Goal: Task Accomplishment & Management: Manage account settings

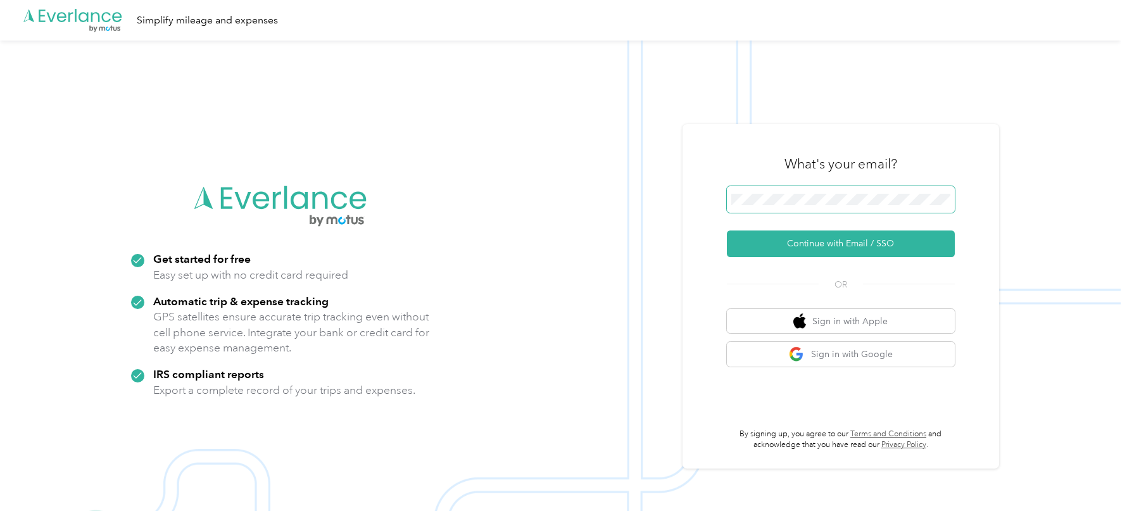
click at [831, 191] on span at bounding box center [841, 199] width 228 height 27
click at [805, 256] on button "Continue with Email / SSO" at bounding box center [841, 244] width 228 height 27
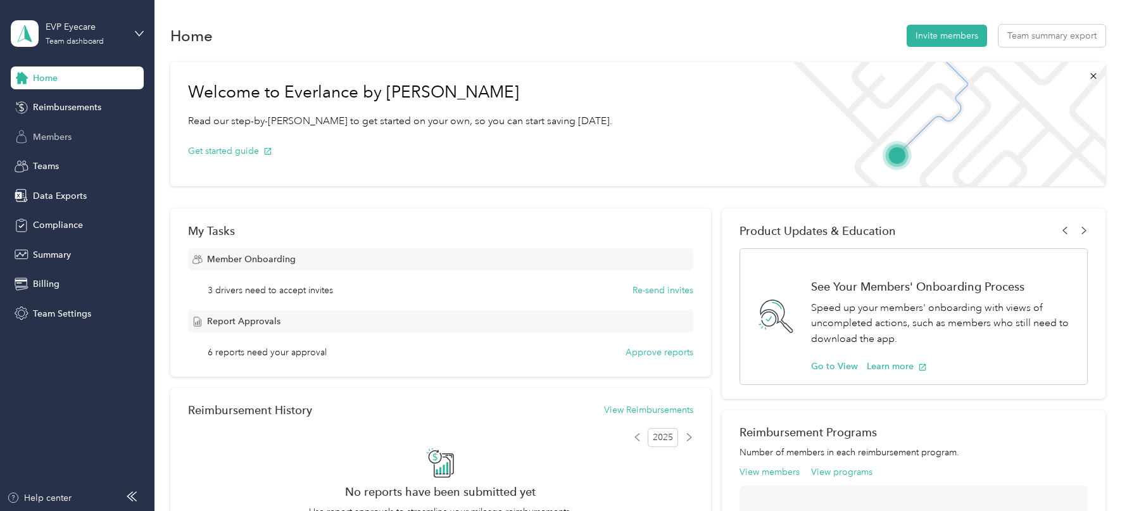
click at [77, 138] on div "Members" at bounding box center [77, 136] width 133 height 23
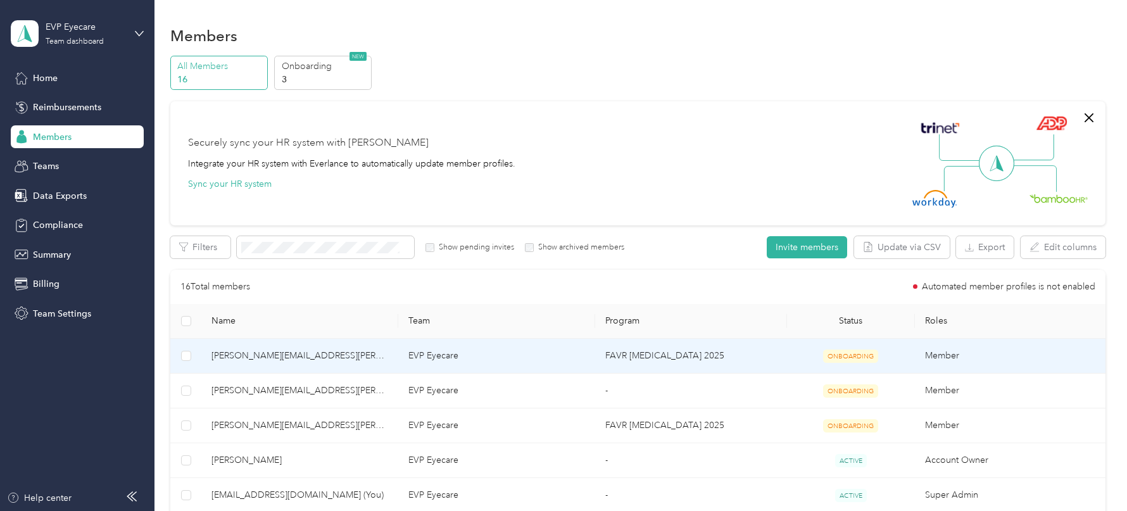
scroll to position [228, 0]
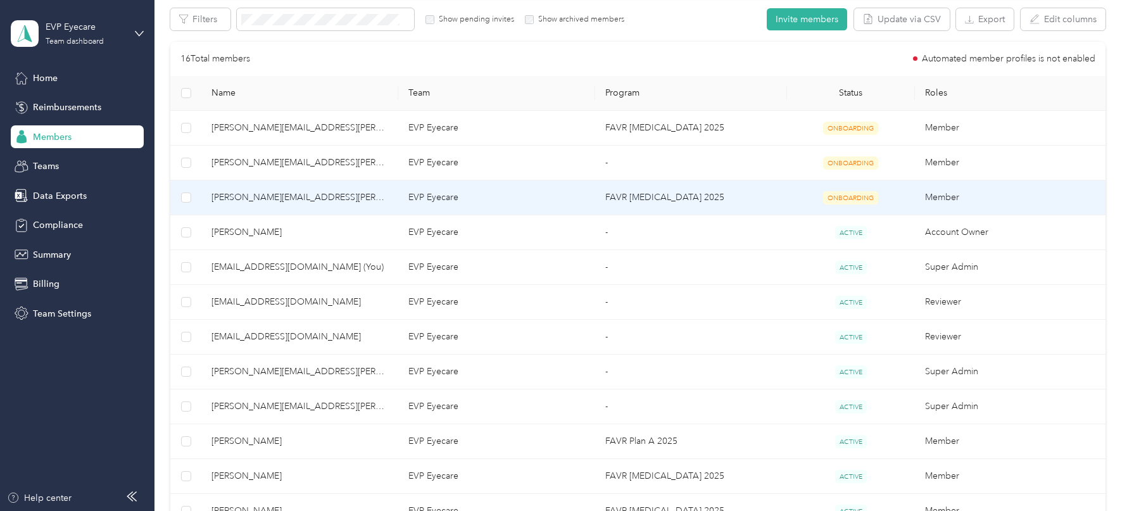
click at [662, 188] on td "FAVR [MEDICAL_DATA] 2025" at bounding box center [691, 197] width 192 height 35
click at [668, 199] on td "FAVR [MEDICAL_DATA] 2025" at bounding box center [691, 197] width 192 height 35
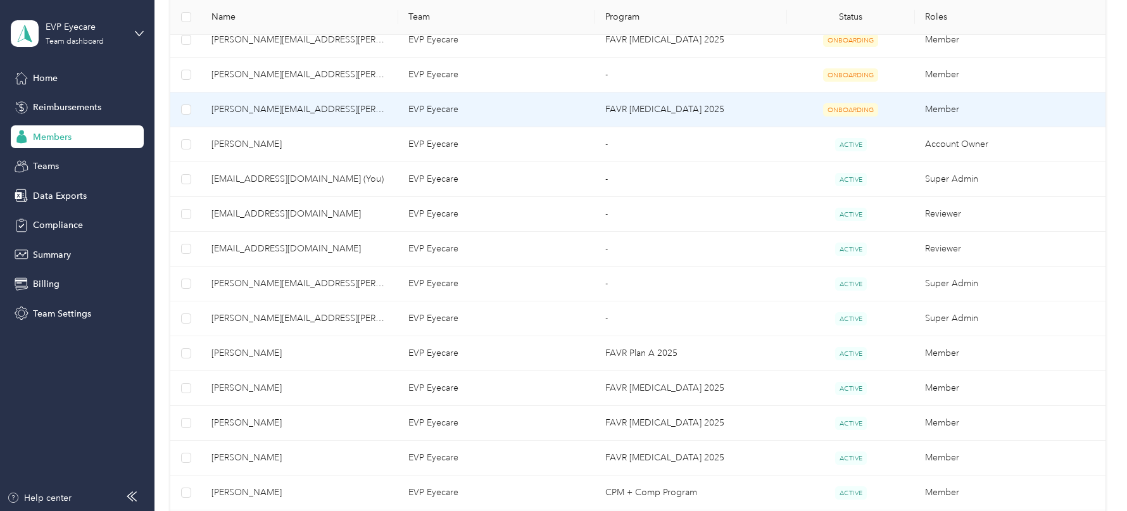
scroll to position [0, 0]
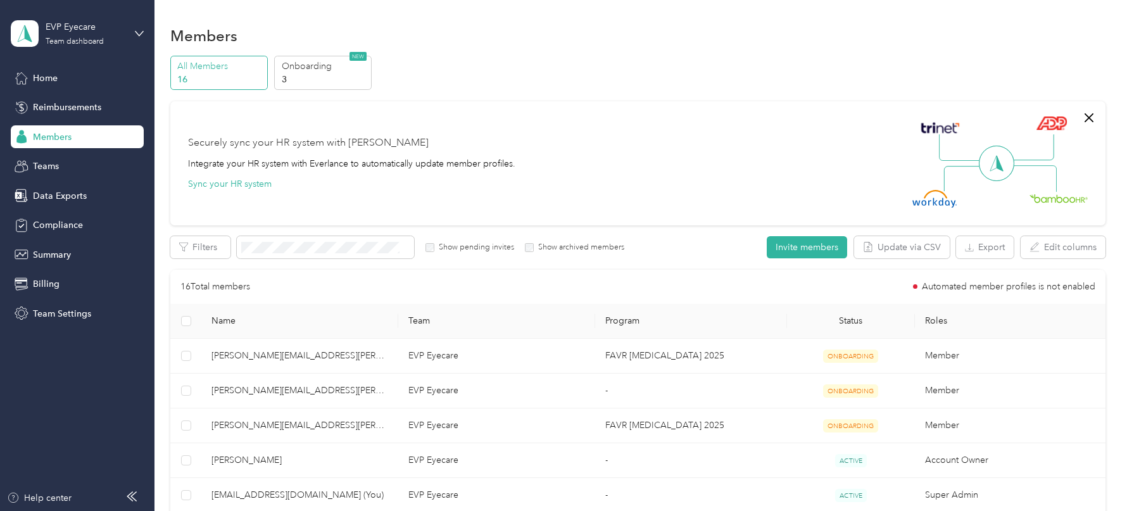
click at [469, 244] on label "Show pending invites" at bounding box center [474, 247] width 80 height 11
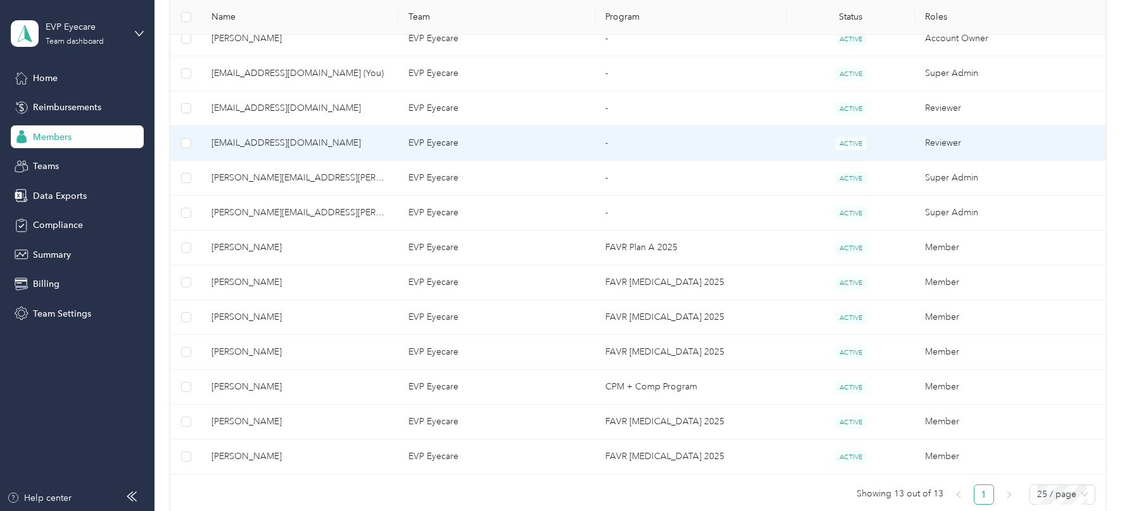
scroll to position [371, 0]
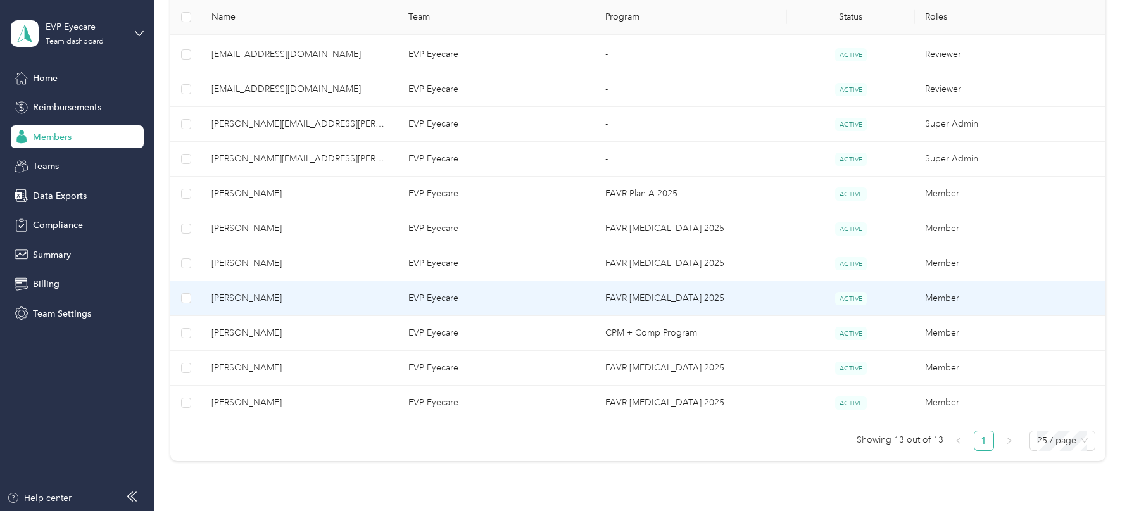
click at [678, 282] on td "FAVR [MEDICAL_DATA] 2025" at bounding box center [691, 298] width 192 height 35
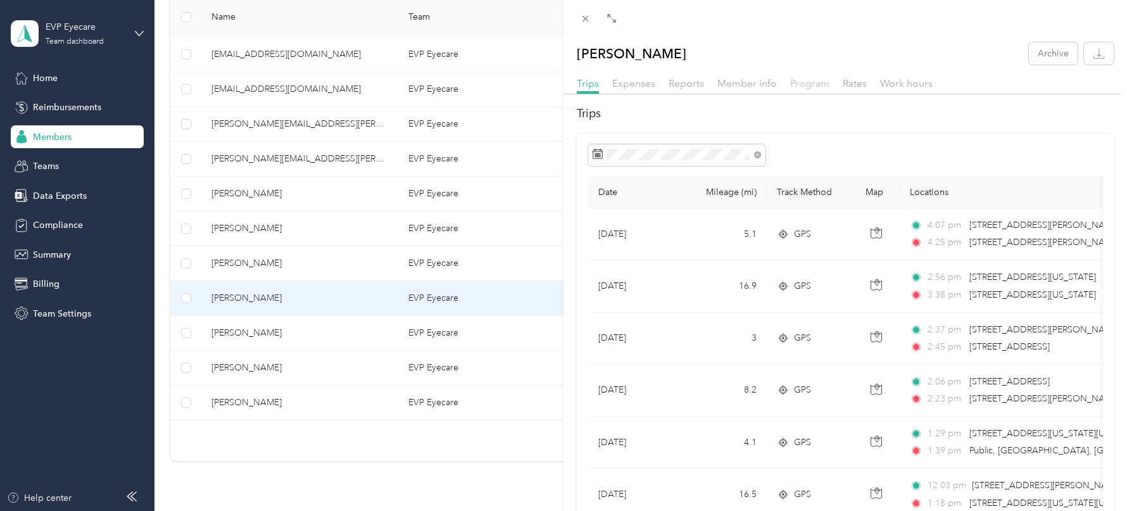
click at [800, 89] on span "Program" at bounding box center [809, 83] width 39 height 12
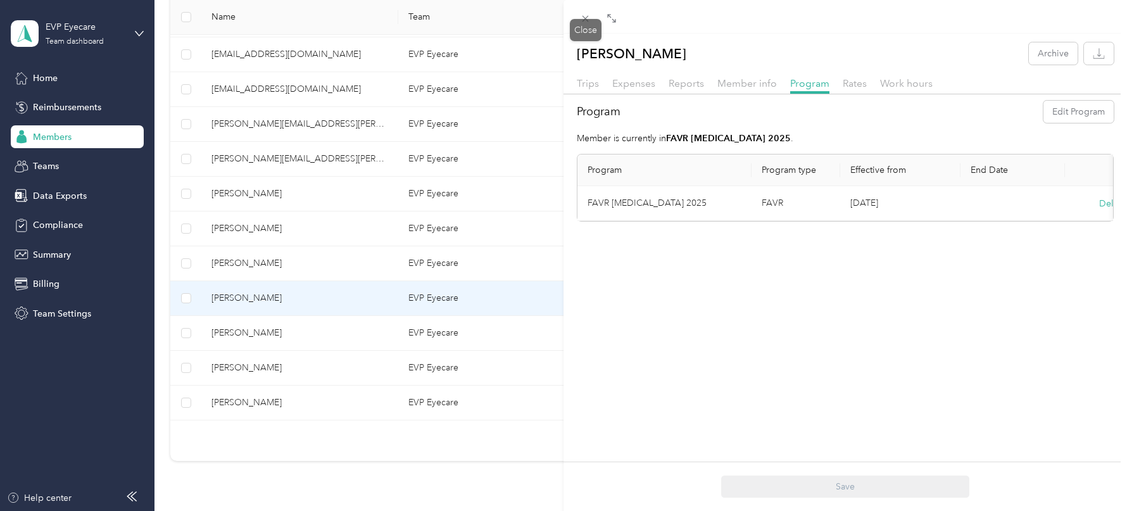
click at [584, 510] on div "Drag to resize Click to close [PERSON_NAME] Archive Trips Expenses Reports Memb…" at bounding box center [560, 511] width 1121 height 0
click at [584, 21] on icon at bounding box center [585, 18] width 11 height 11
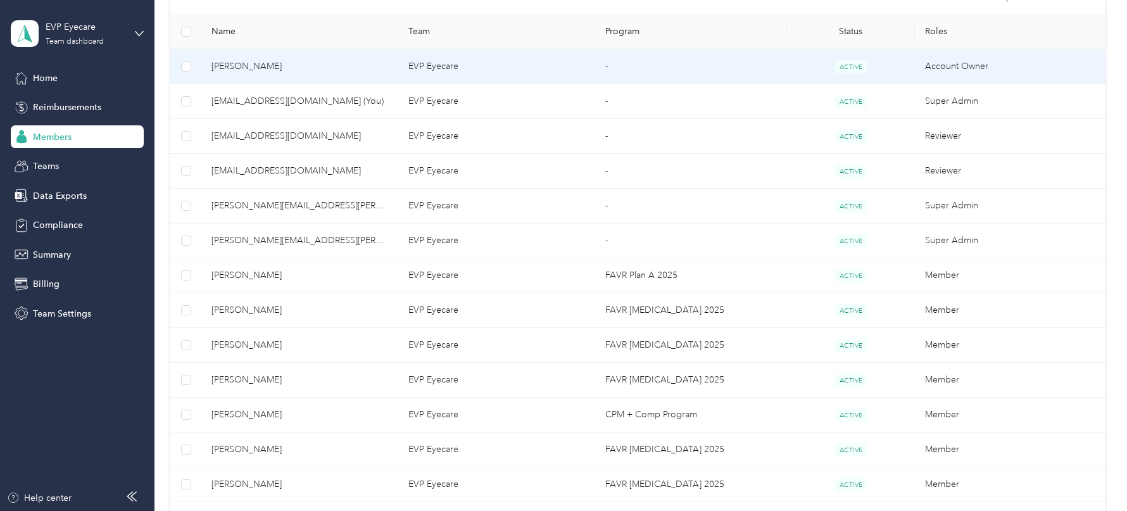
scroll to position [310, 0]
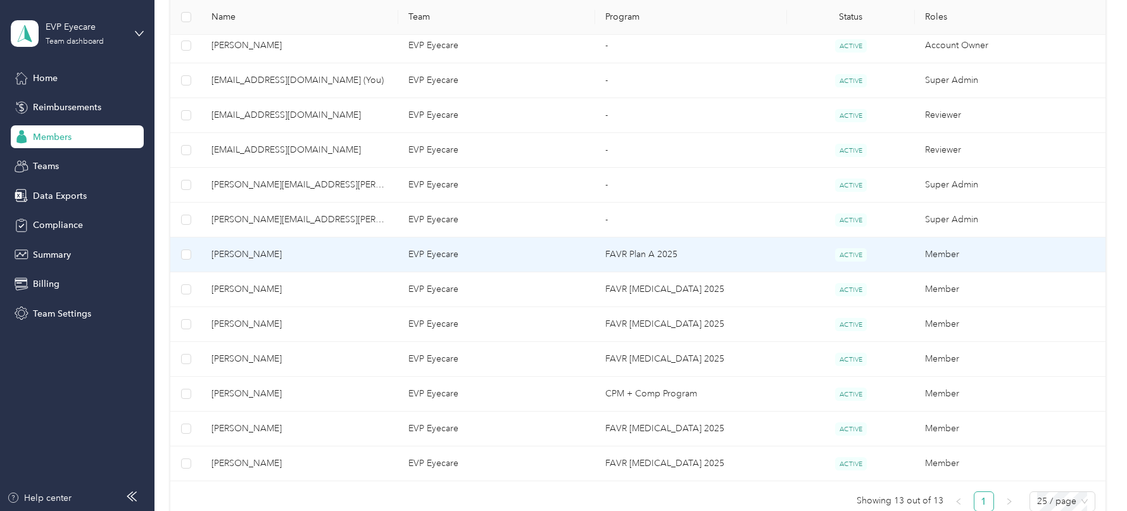
click at [640, 246] on td "FAVR Plan A 2025" at bounding box center [691, 254] width 192 height 35
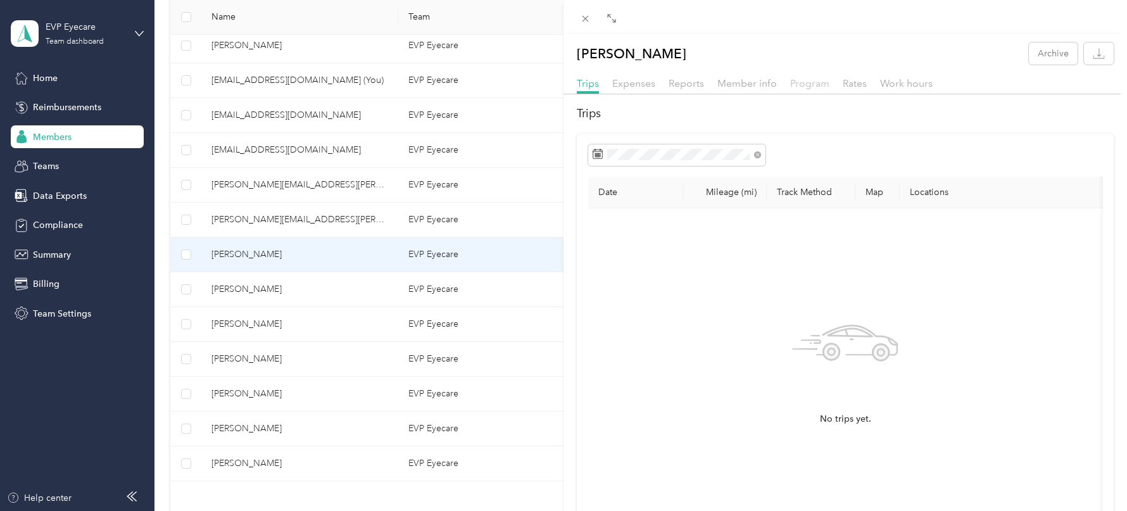
click at [812, 86] on span "Program" at bounding box center [809, 83] width 39 height 12
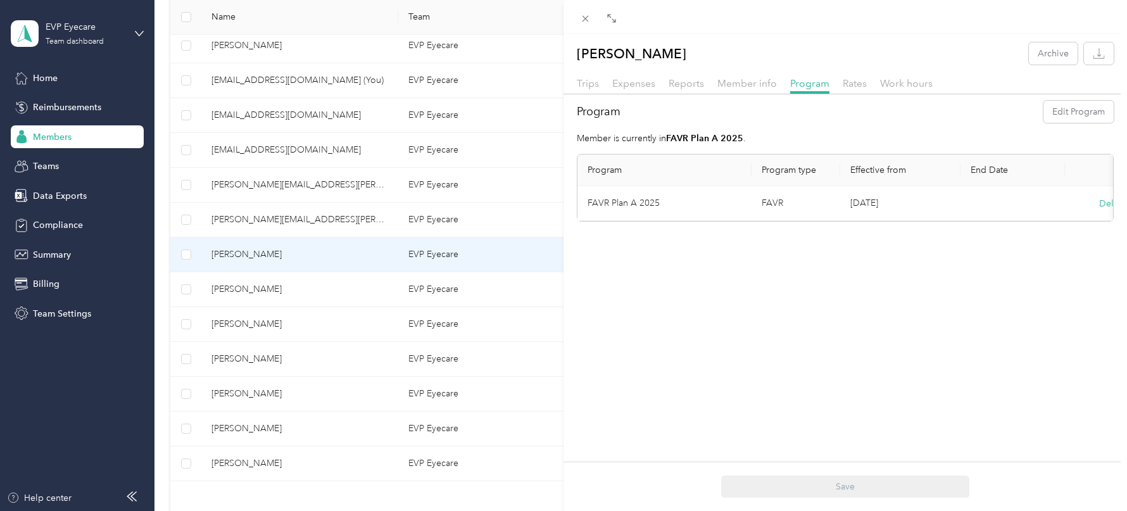
click at [603, 83] on div "Trips Expenses Reports Member info Program Rates Work hours" at bounding box center [846, 85] width 564 height 18
click at [599, 83] on div "Trips Expenses Reports Member info Program Rates Work hours" at bounding box center [846, 85] width 564 height 18
click at [593, 83] on span "Trips" at bounding box center [588, 83] width 22 height 12
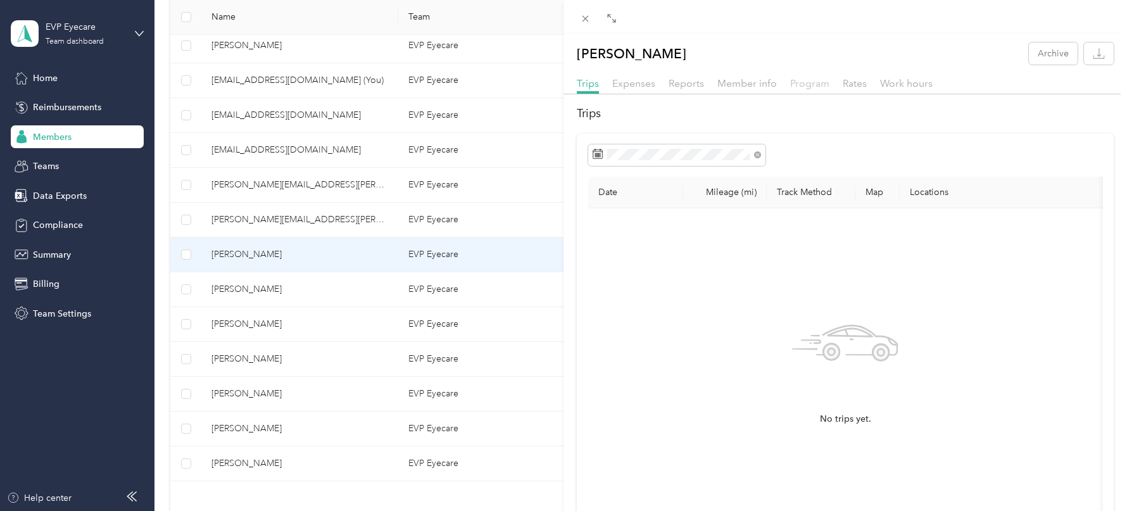
click at [799, 83] on span "Program" at bounding box center [809, 83] width 39 height 12
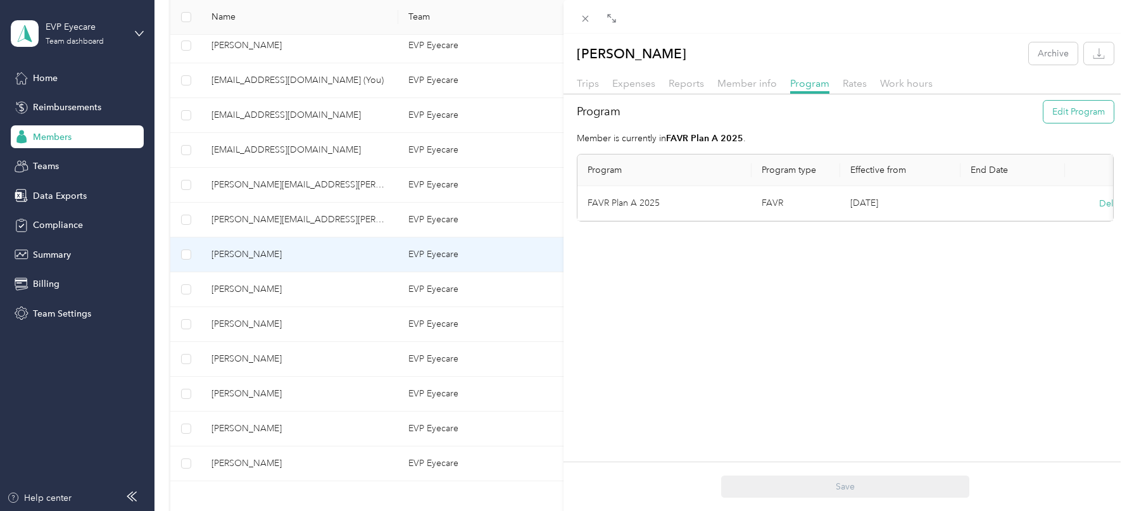
click at [1087, 111] on button "Edit Program" at bounding box center [1079, 112] width 70 height 22
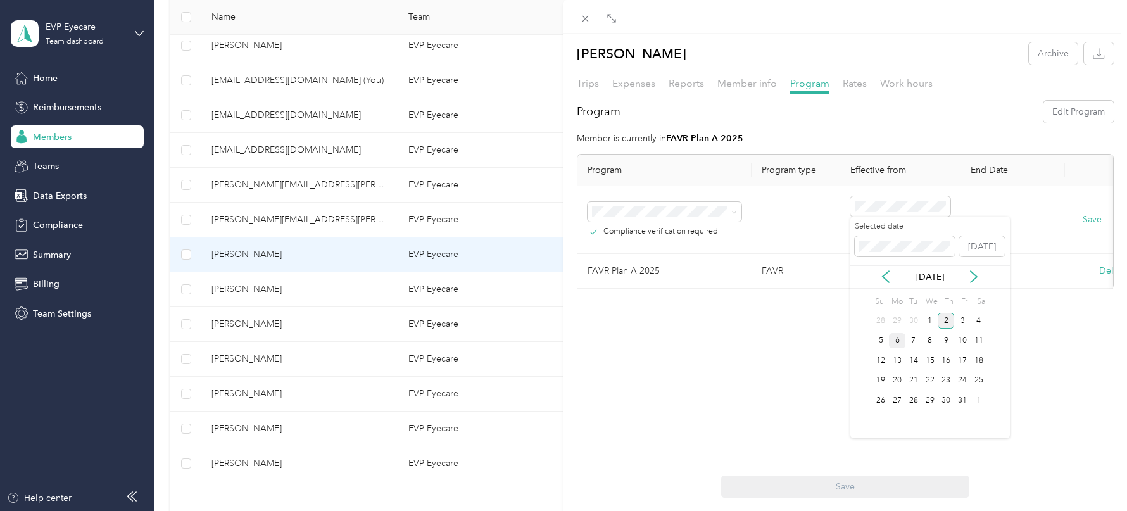
click at [894, 338] on div "6" at bounding box center [897, 341] width 16 height 16
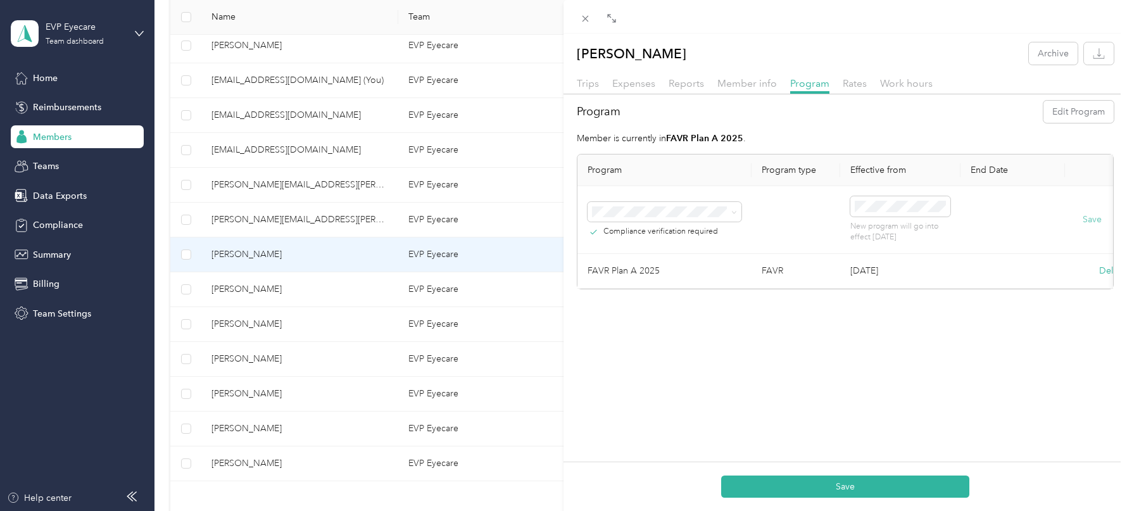
click at [1098, 218] on button "Save" at bounding box center [1092, 220] width 19 height 14
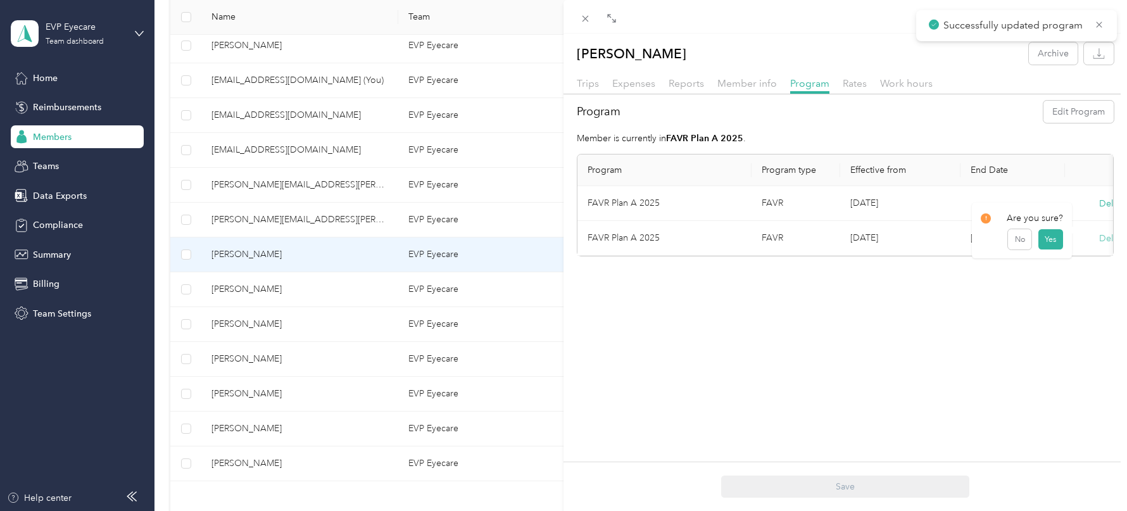
click at [1106, 233] on button "Delete" at bounding box center [1112, 238] width 27 height 13
click at [1049, 244] on button "Yes" at bounding box center [1051, 246] width 25 height 20
click at [586, 18] on icon at bounding box center [585, 18] width 11 height 11
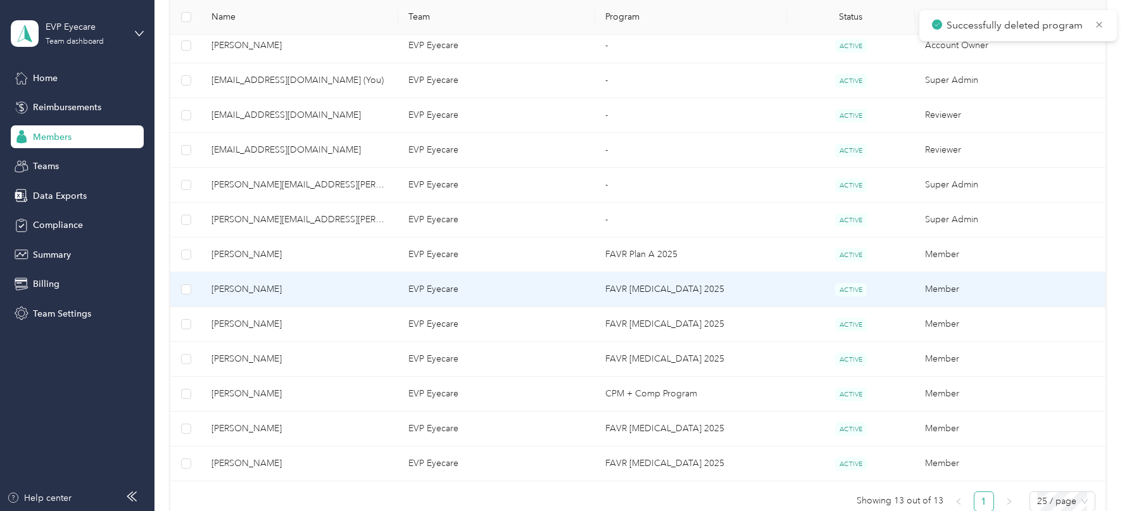
click at [536, 283] on td "EVP Eyecare" at bounding box center [496, 289] width 197 height 35
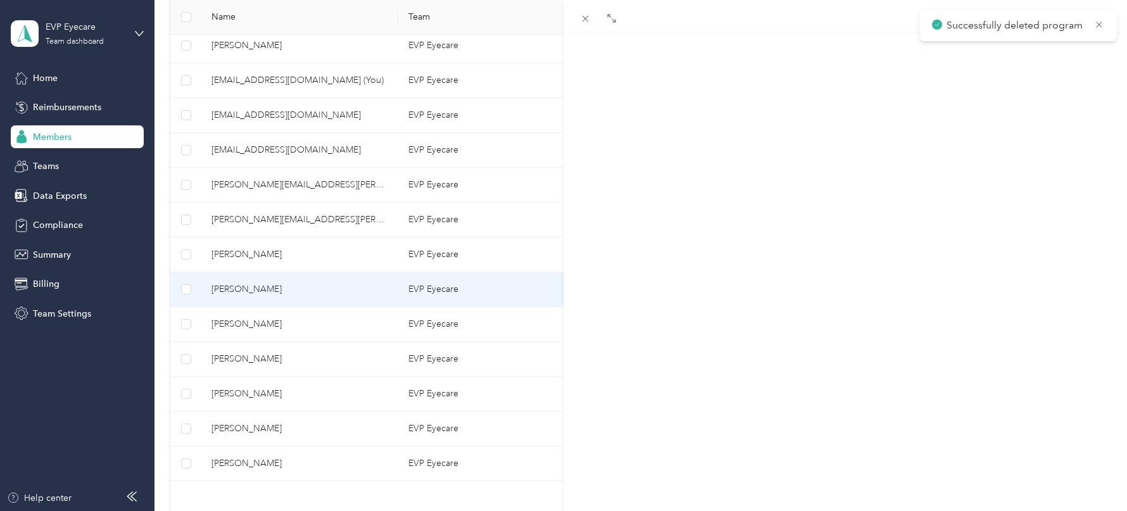
click at [809, 76] on div "Program" at bounding box center [809, 84] width 39 height 16
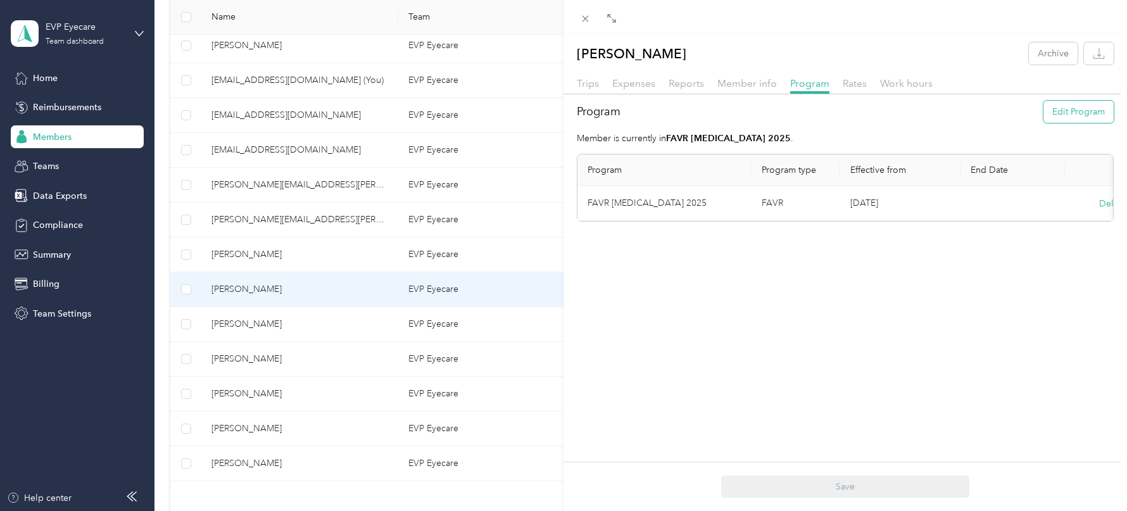
click at [1047, 115] on button "Edit Program" at bounding box center [1079, 112] width 70 height 22
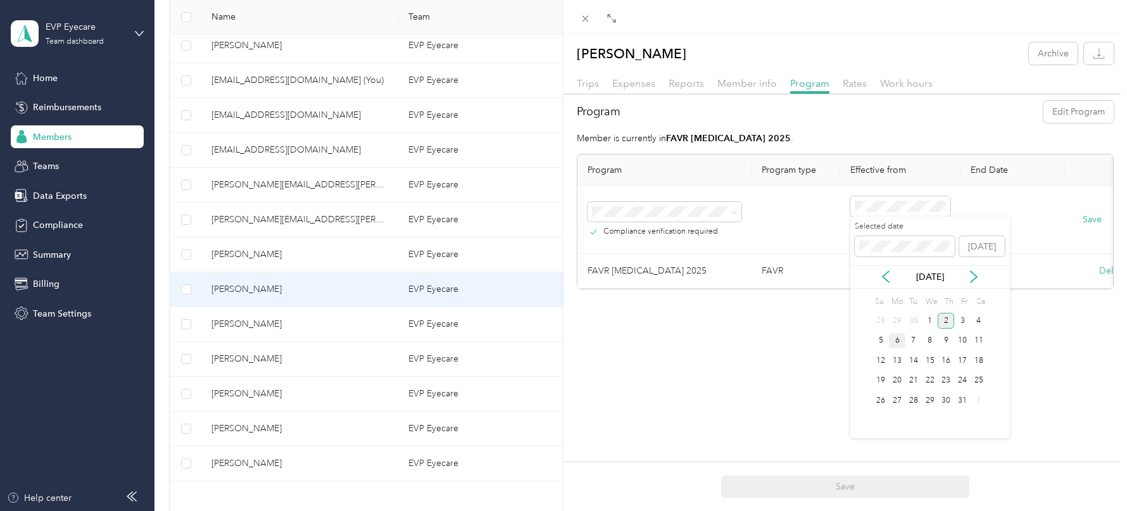
click at [890, 339] on div "6" at bounding box center [897, 341] width 16 height 16
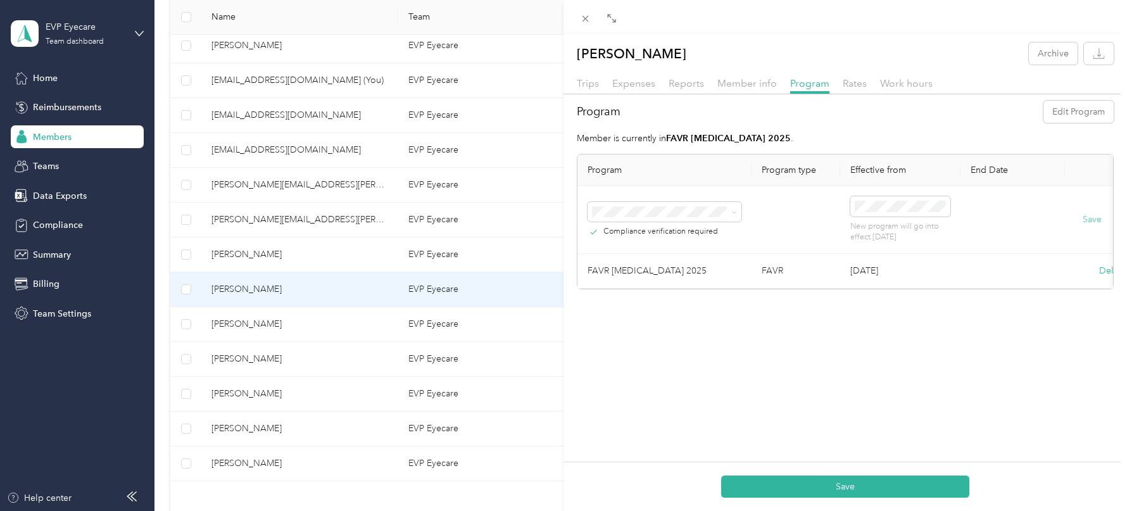
click at [1095, 219] on button "Save" at bounding box center [1092, 220] width 19 height 14
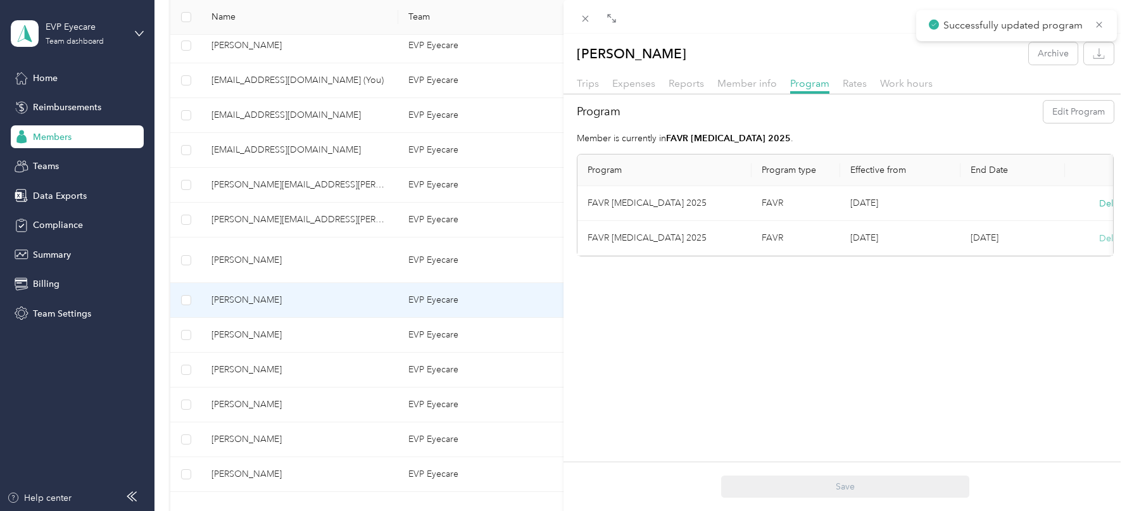
click at [1103, 237] on button "Delete" at bounding box center [1112, 238] width 27 height 13
click at [1049, 247] on button "Yes" at bounding box center [1051, 246] width 25 height 20
click at [528, 325] on div "[PERSON_NAME] Archive Trips Expenses Reports Member info Program Rates Work hou…" at bounding box center [563, 255] width 1127 height 511
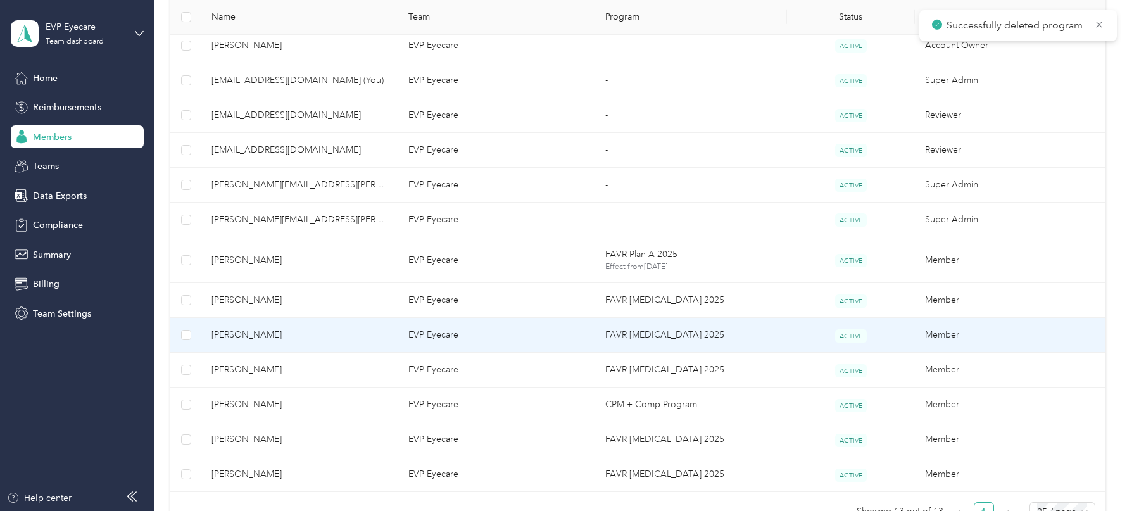
click at [531, 333] on td "EVP Eyecare" at bounding box center [496, 335] width 197 height 35
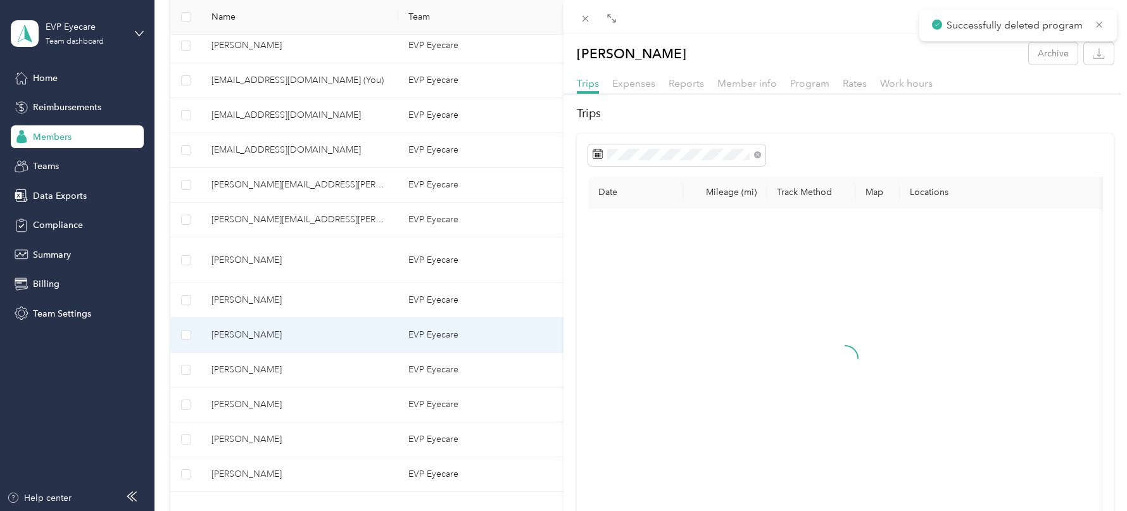
click at [785, 88] on div "Trips Expenses Reports Member info Program Rates Work hours" at bounding box center [846, 85] width 564 height 18
click at [798, 84] on span "Program" at bounding box center [809, 83] width 39 height 12
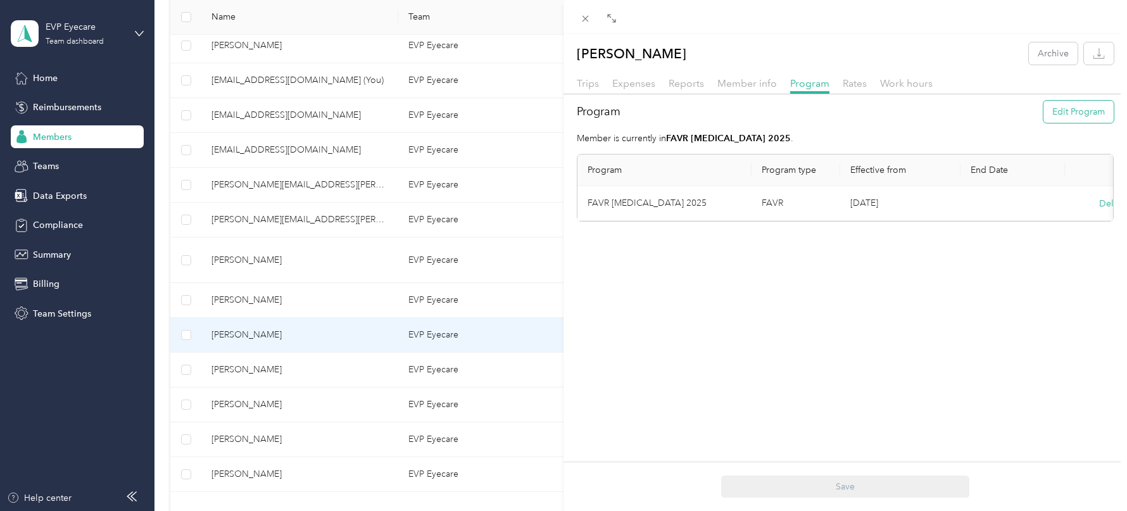
click at [1077, 114] on button "Edit Program" at bounding box center [1079, 112] width 70 height 22
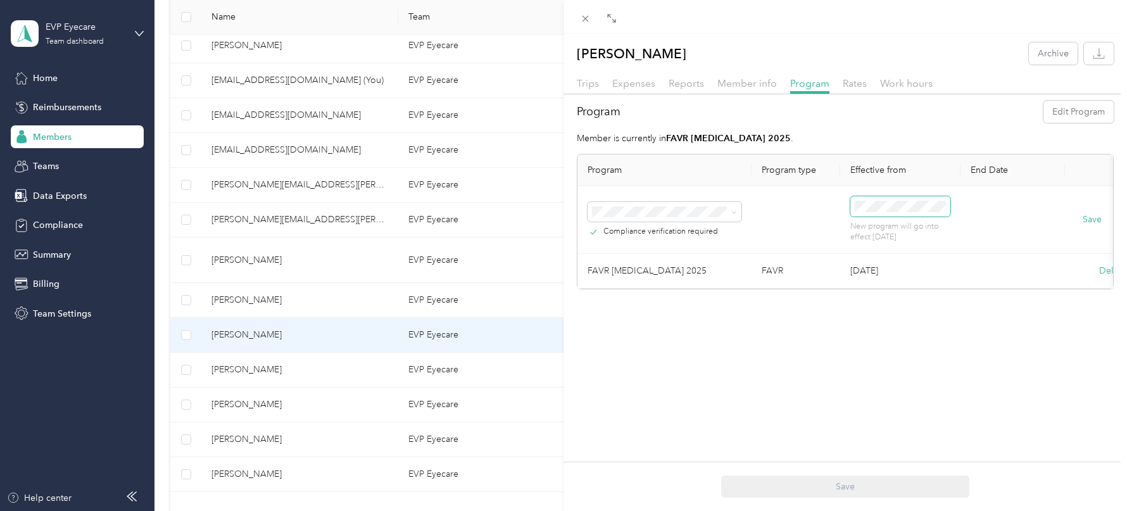
click at [911, 211] on span at bounding box center [900, 206] width 100 height 20
click at [900, 344] on div "6" at bounding box center [897, 341] width 16 height 16
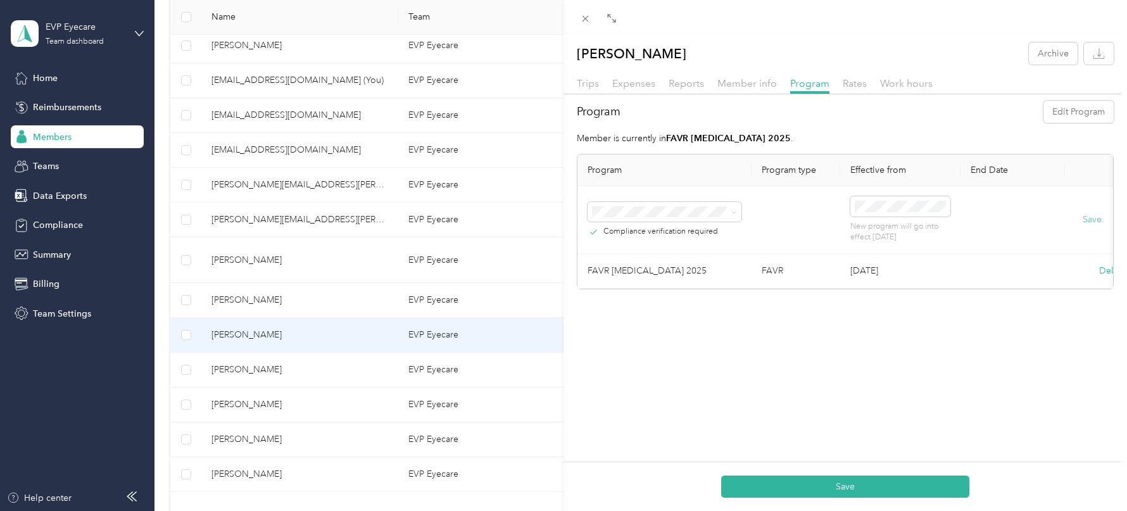
click at [1095, 218] on button "Save" at bounding box center [1092, 220] width 19 height 14
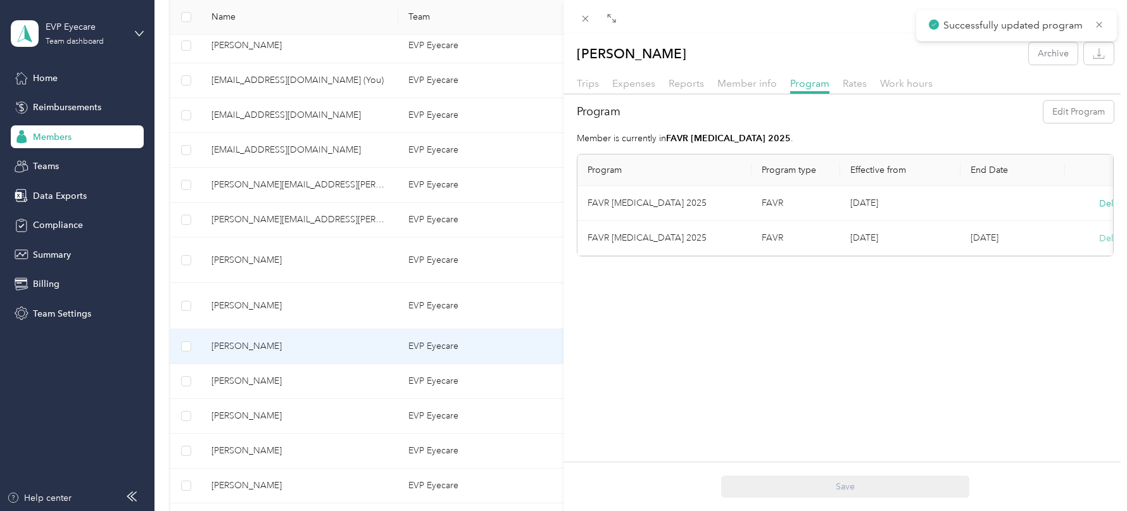
click at [1101, 232] on button "Delete" at bounding box center [1112, 238] width 27 height 13
click at [1043, 244] on button "Yes" at bounding box center [1051, 246] width 25 height 20
click at [588, 13] on icon at bounding box center [585, 18] width 11 height 11
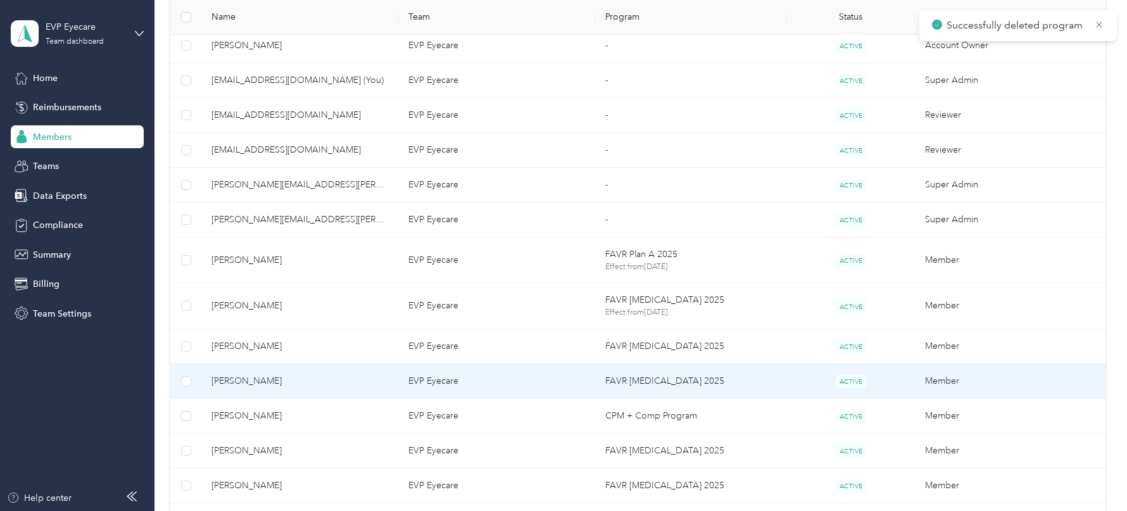
click at [578, 381] on td "EVP Eyecare" at bounding box center [496, 381] width 197 height 35
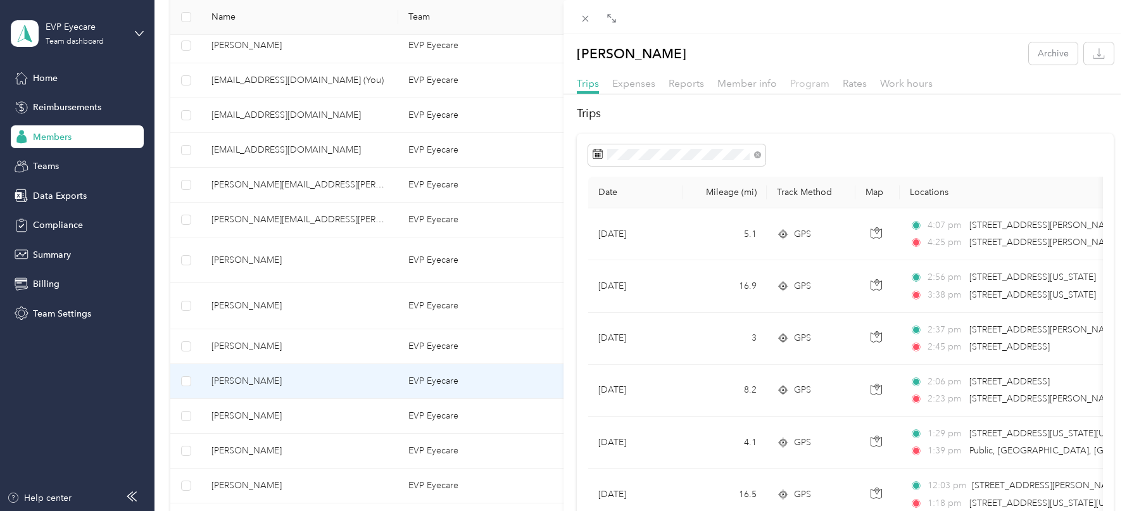
click at [800, 78] on span "Program" at bounding box center [809, 83] width 39 height 12
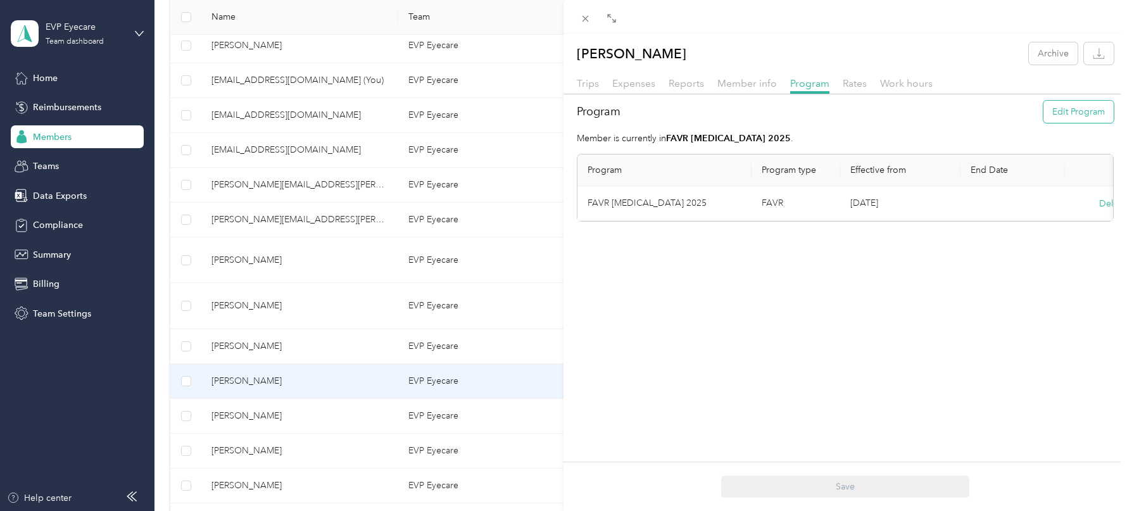
click at [1074, 110] on button "Edit Program" at bounding box center [1079, 112] width 70 height 22
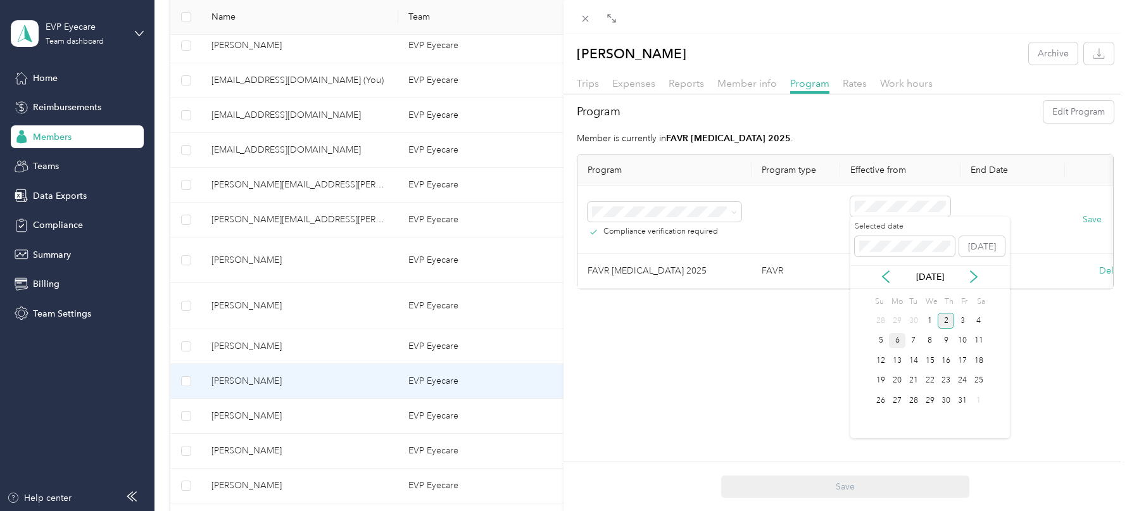
click at [897, 339] on div "6" at bounding box center [897, 341] width 16 height 16
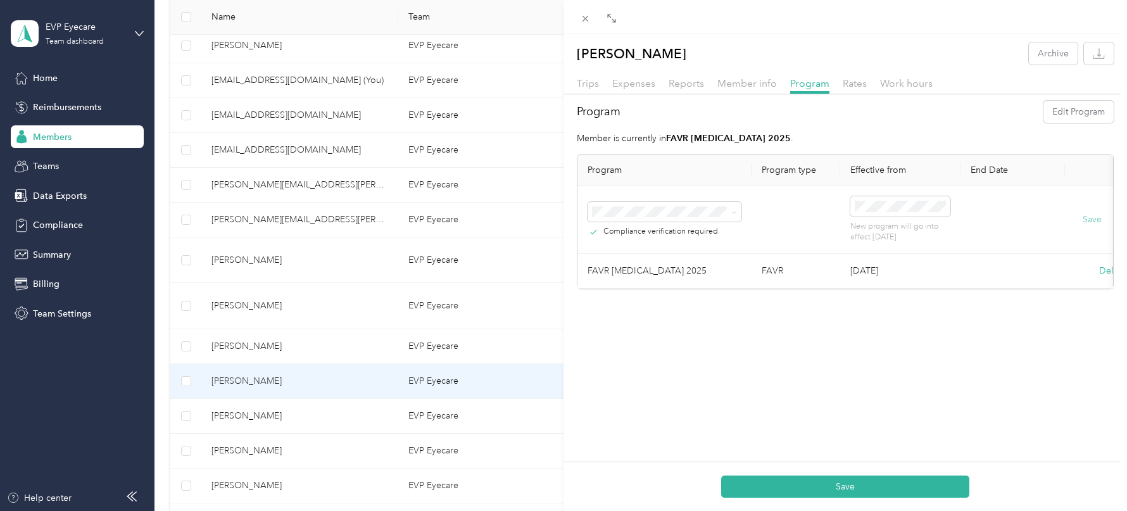
click at [1090, 217] on button "Save" at bounding box center [1092, 220] width 19 height 14
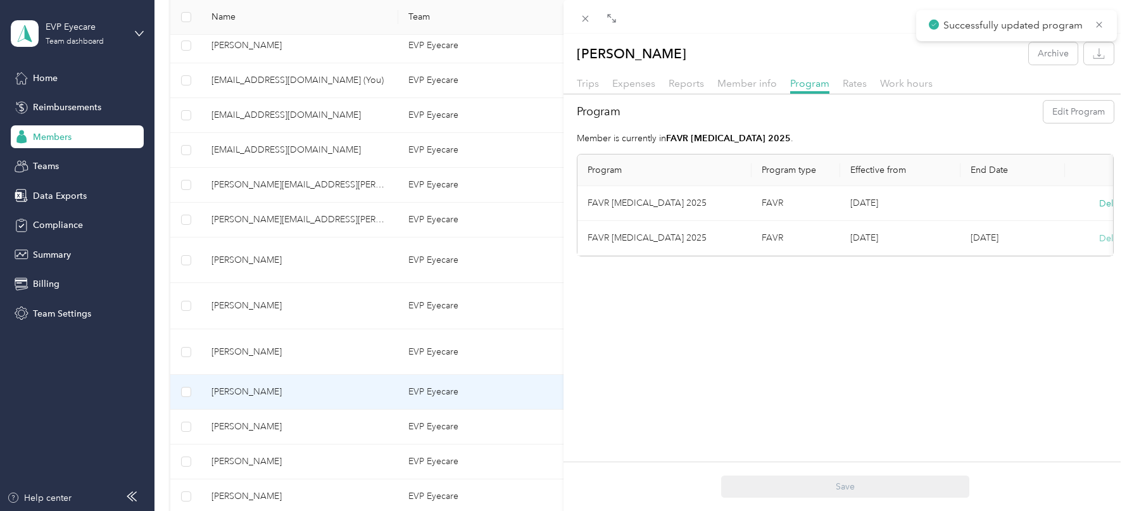
click at [1100, 236] on button "Delete" at bounding box center [1112, 238] width 27 height 13
click at [1051, 237] on button "Yes" at bounding box center [1051, 246] width 25 height 20
click at [585, 17] on icon at bounding box center [585, 18] width 11 height 11
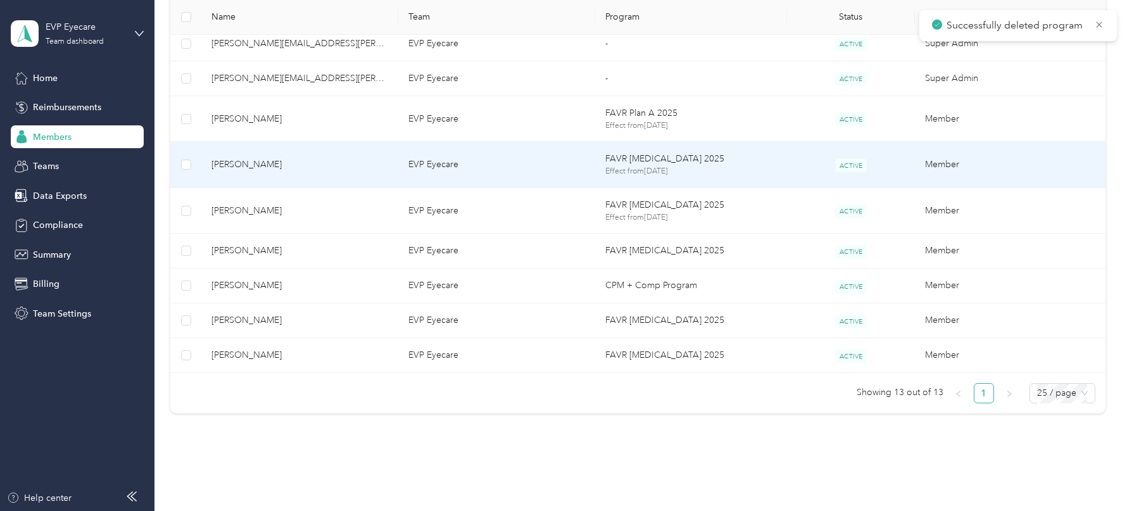
scroll to position [460, 0]
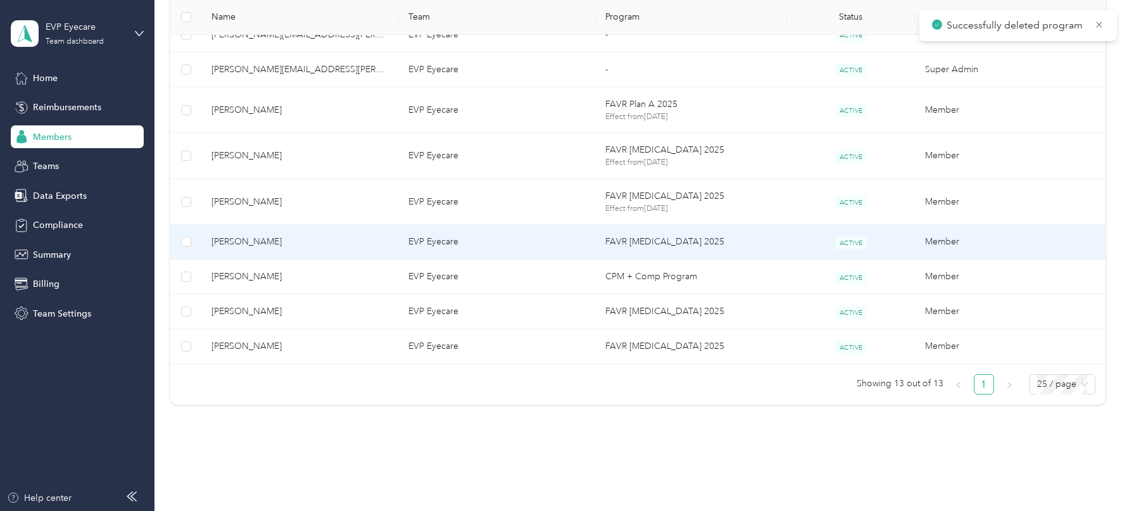
click at [643, 235] on td "FAVR [MEDICAL_DATA] 2025" at bounding box center [691, 242] width 192 height 35
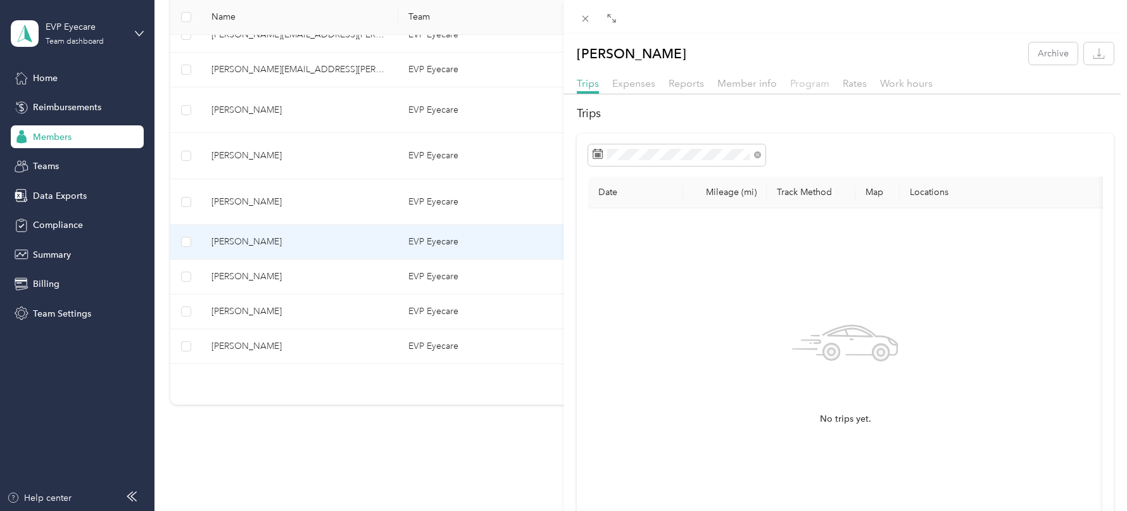
click at [797, 84] on span "Program" at bounding box center [809, 83] width 39 height 12
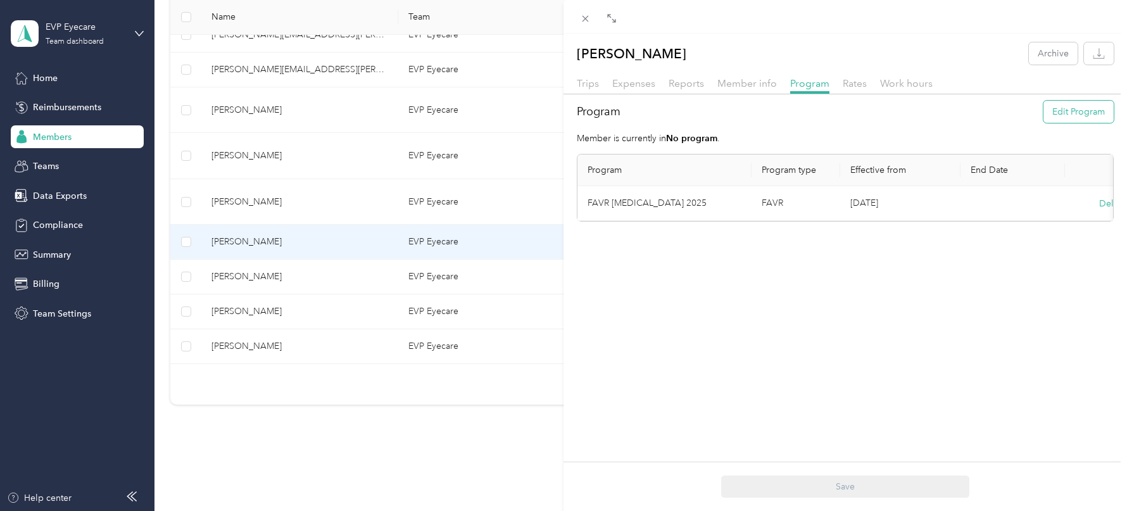
click at [1078, 114] on button "Edit Program" at bounding box center [1079, 112] width 70 height 22
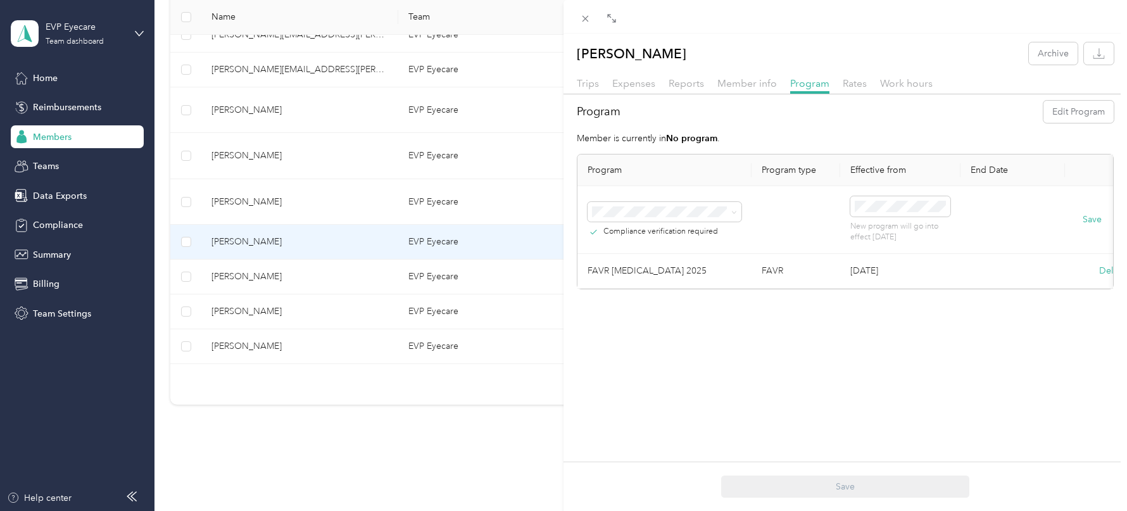
click at [594, 15] on div at bounding box center [598, 18] width 43 height 11
click at [589, 15] on icon at bounding box center [585, 18] width 11 height 11
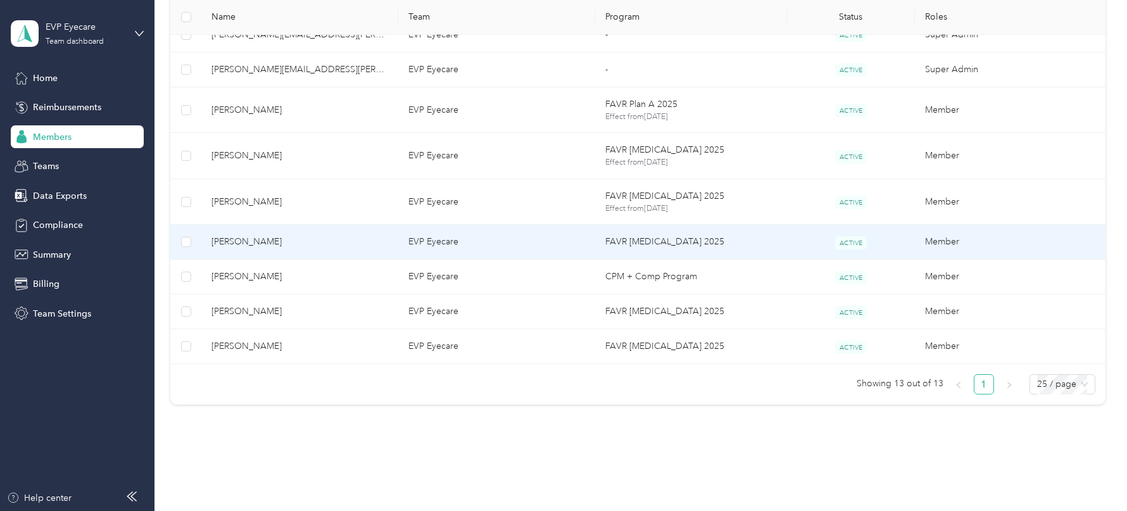
click at [636, 246] on td "FAVR [MEDICAL_DATA] 2025" at bounding box center [691, 242] width 192 height 35
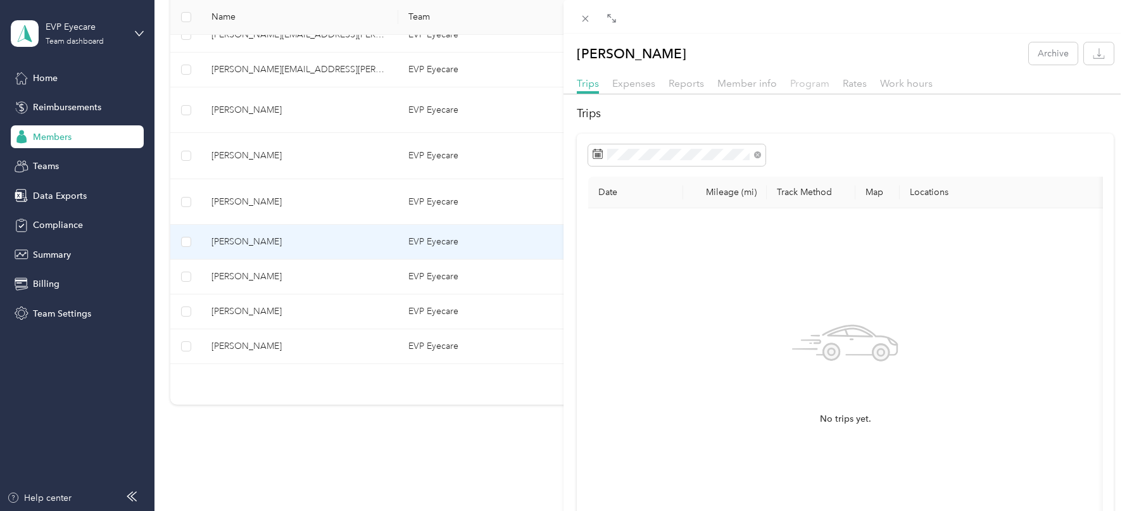
click at [821, 84] on span "Program" at bounding box center [809, 83] width 39 height 12
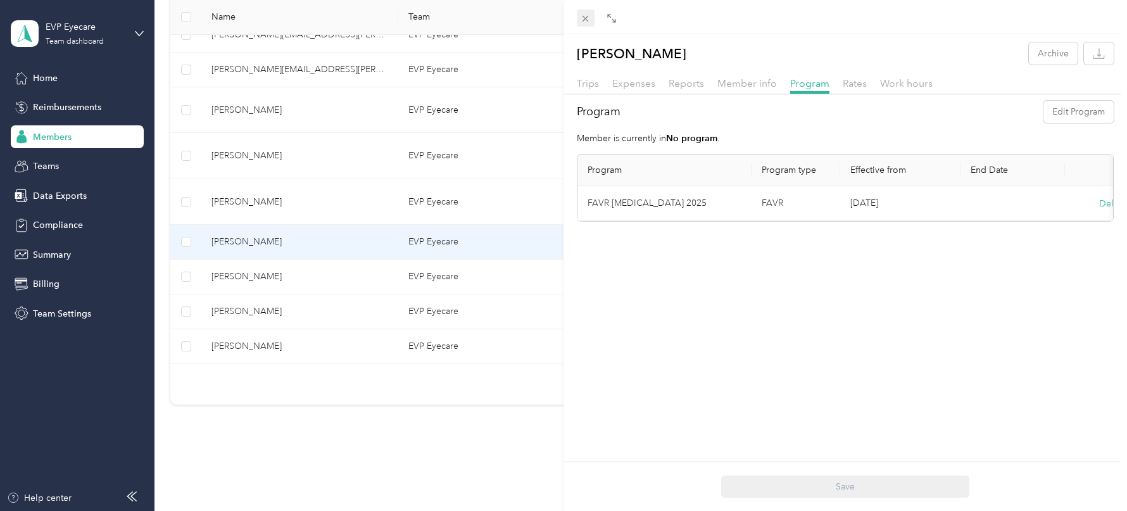
click at [584, 20] on icon at bounding box center [586, 19] width 6 height 6
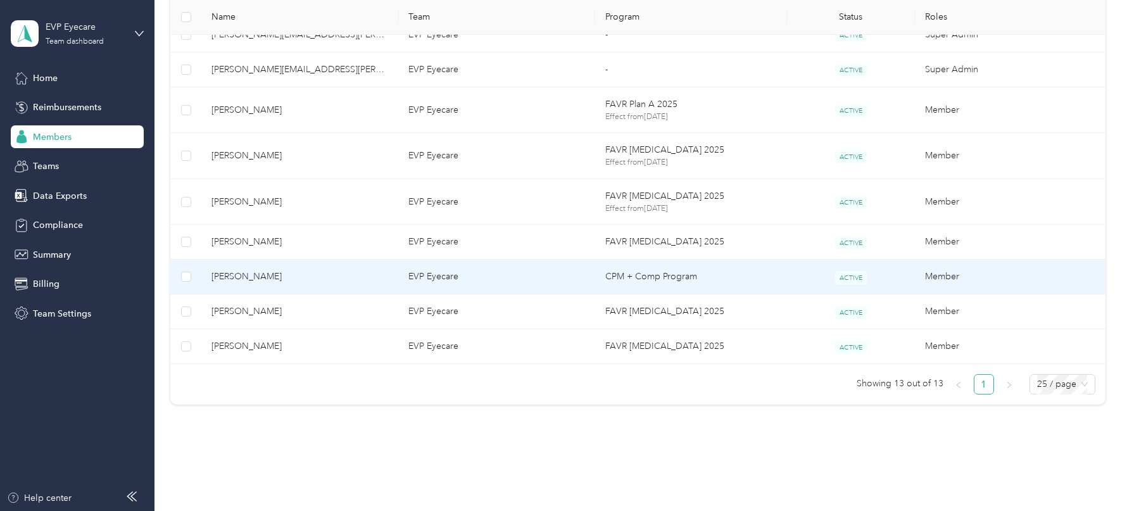
click at [631, 272] on td "CPM + Comp Program" at bounding box center [691, 277] width 192 height 35
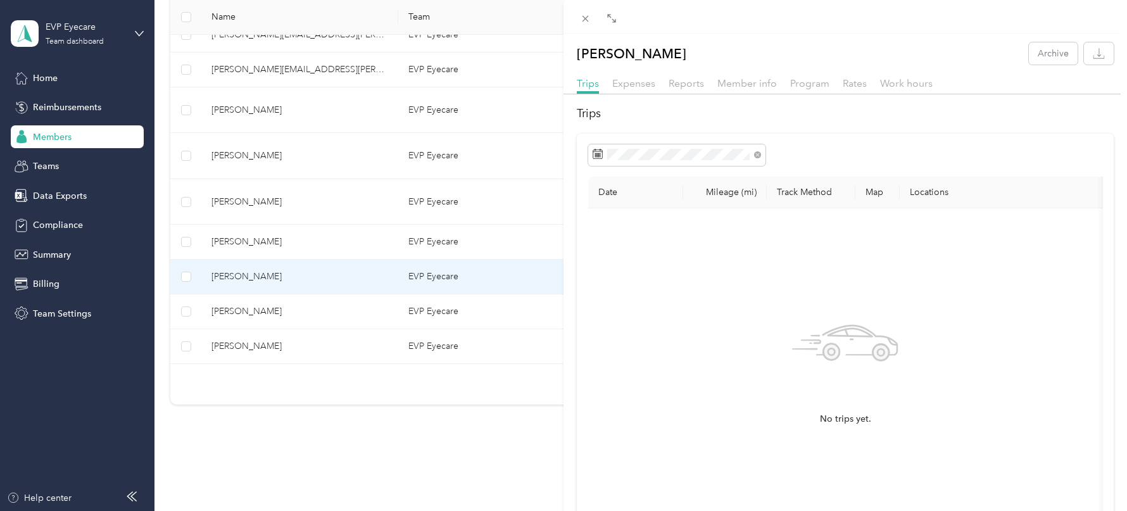
click at [818, 90] on div "Program" at bounding box center [809, 84] width 39 height 16
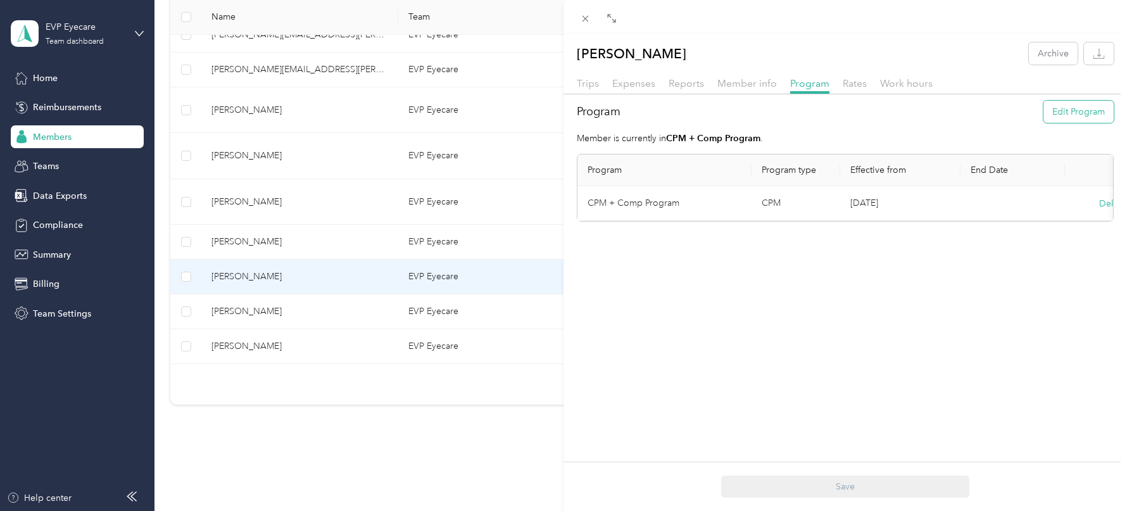
click at [1078, 101] on button "Edit Program" at bounding box center [1079, 112] width 70 height 22
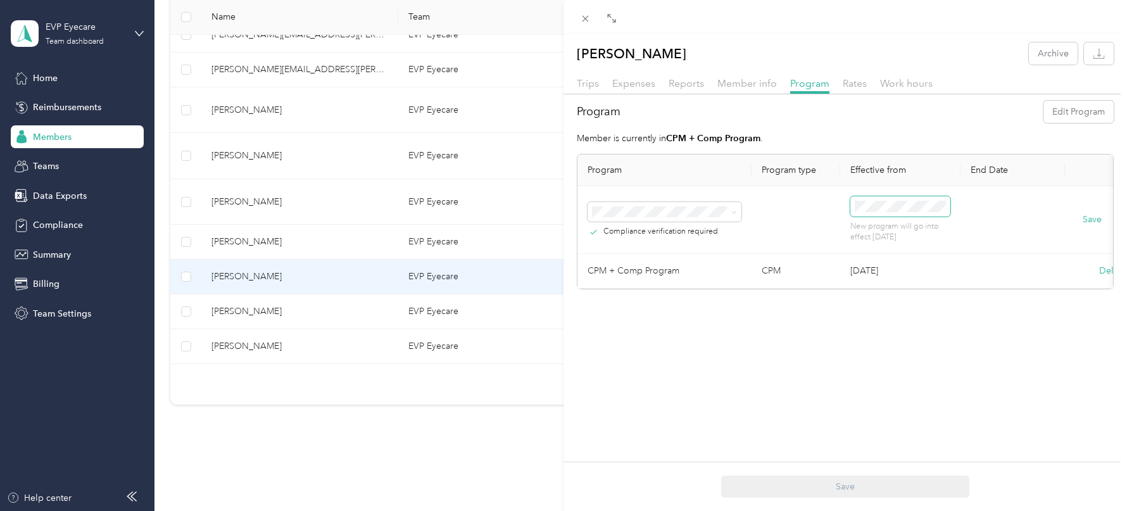
click at [899, 212] on span at bounding box center [900, 206] width 100 height 20
click at [894, 336] on div "6" at bounding box center [897, 341] width 16 height 16
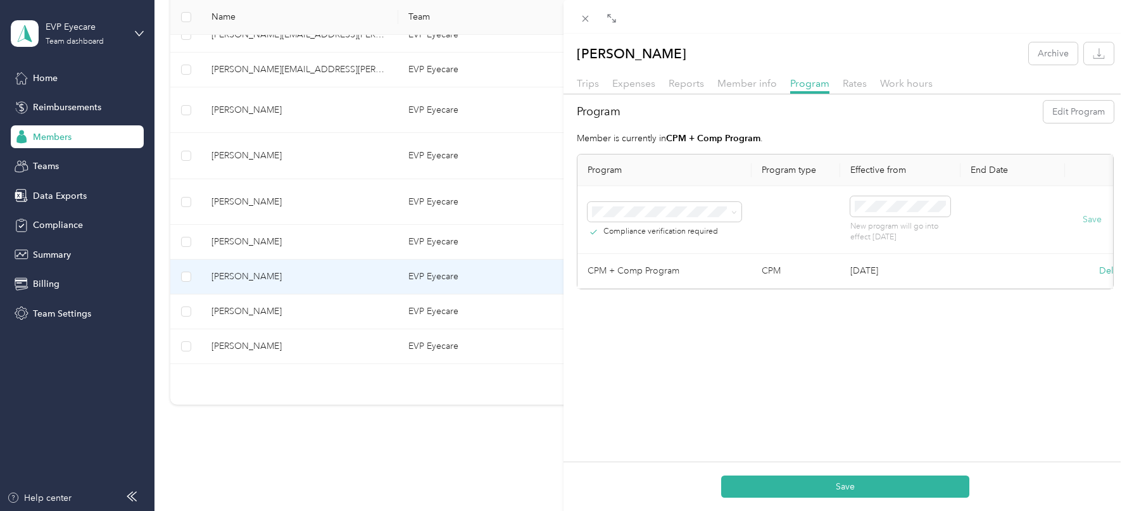
click at [1090, 220] on button "Save" at bounding box center [1092, 220] width 19 height 14
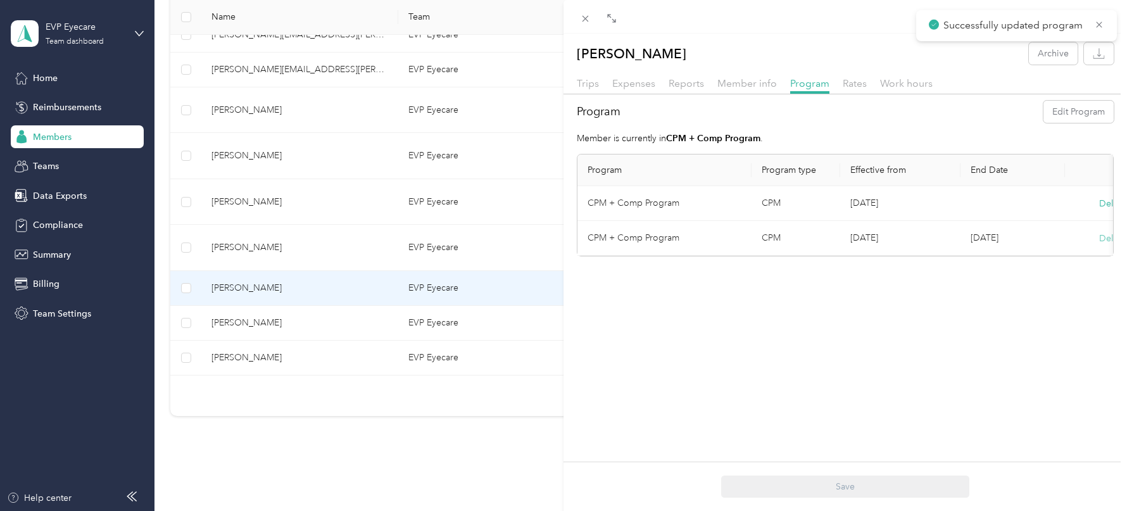
click at [1105, 241] on button "Delete" at bounding box center [1112, 238] width 27 height 13
click at [1057, 243] on button "Yes" at bounding box center [1051, 246] width 25 height 20
click at [588, 20] on icon at bounding box center [585, 18] width 11 height 11
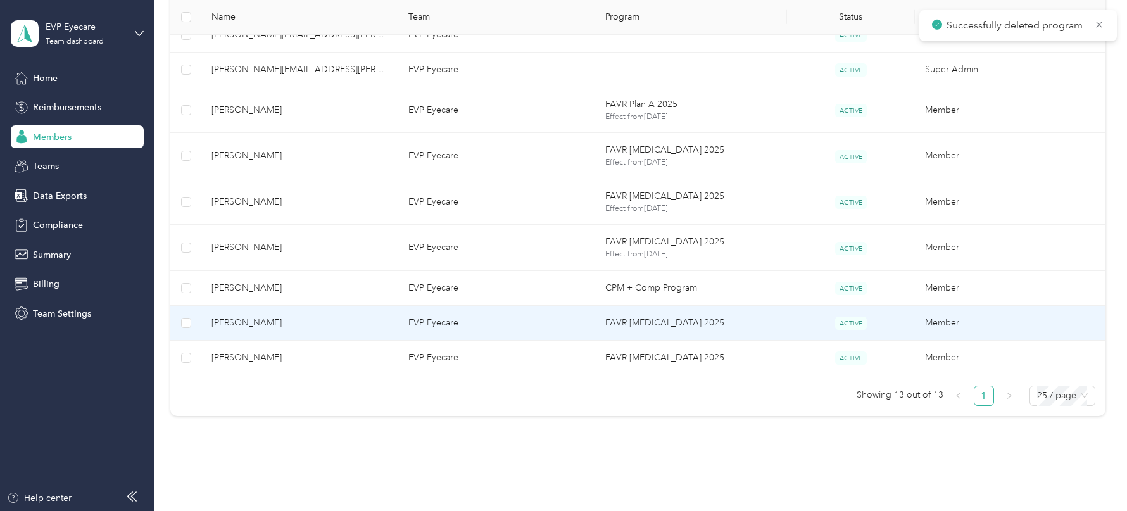
click at [648, 315] on td "FAVR [MEDICAL_DATA] 2025" at bounding box center [691, 323] width 192 height 35
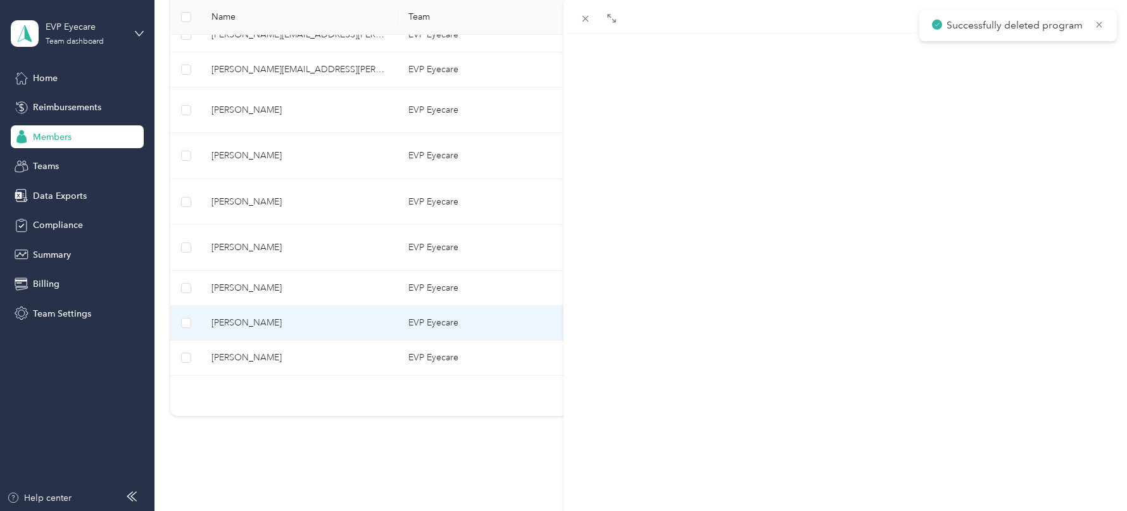
click at [827, 85] on div "Trips Expenses Reports Member info Program Rates Work hours" at bounding box center [846, 85] width 564 height 18
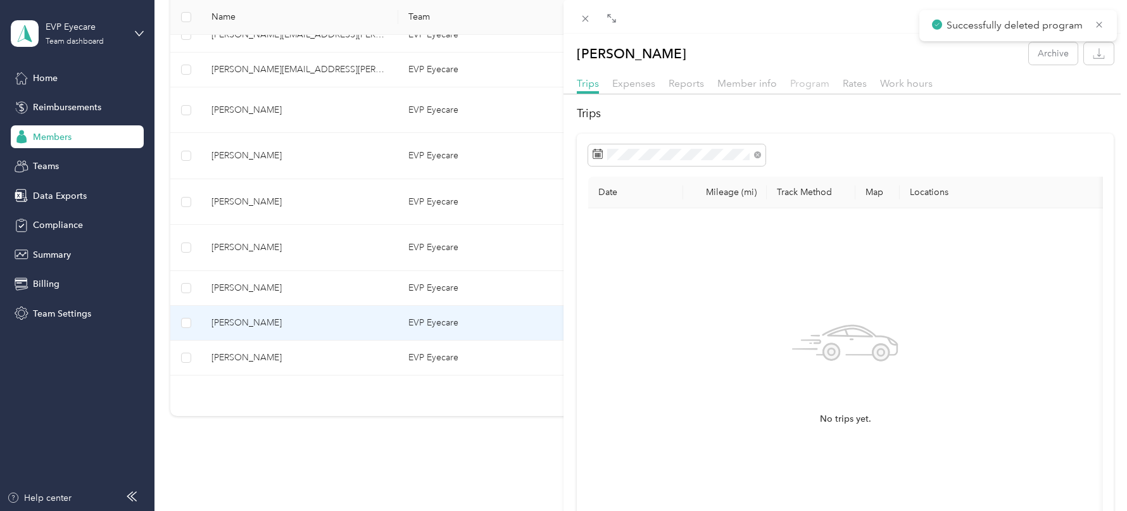
click at [819, 85] on span "Program" at bounding box center [809, 83] width 39 height 12
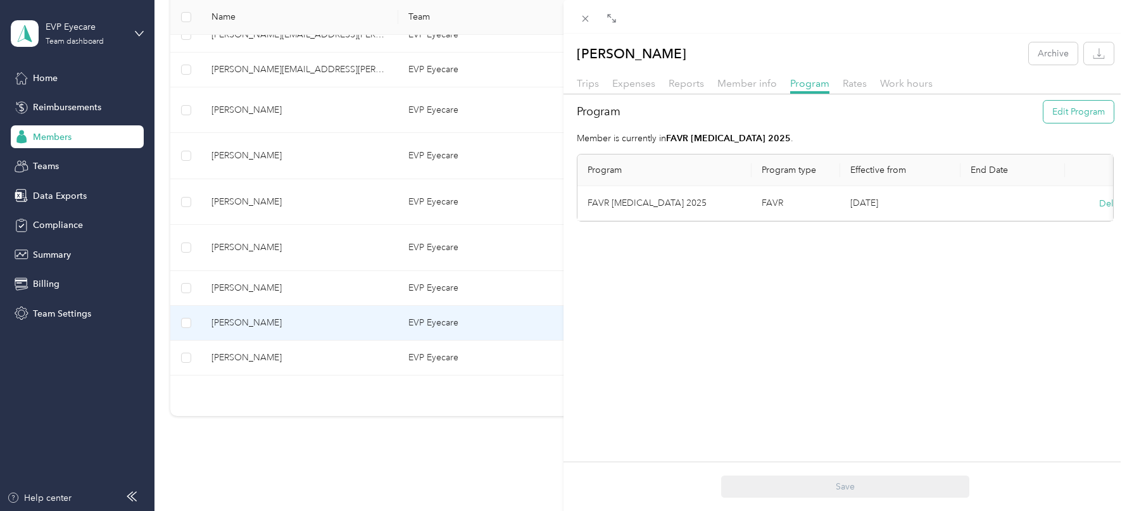
click at [1075, 113] on button "Edit Program" at bounding box center [1079, 112] width 70 height 22
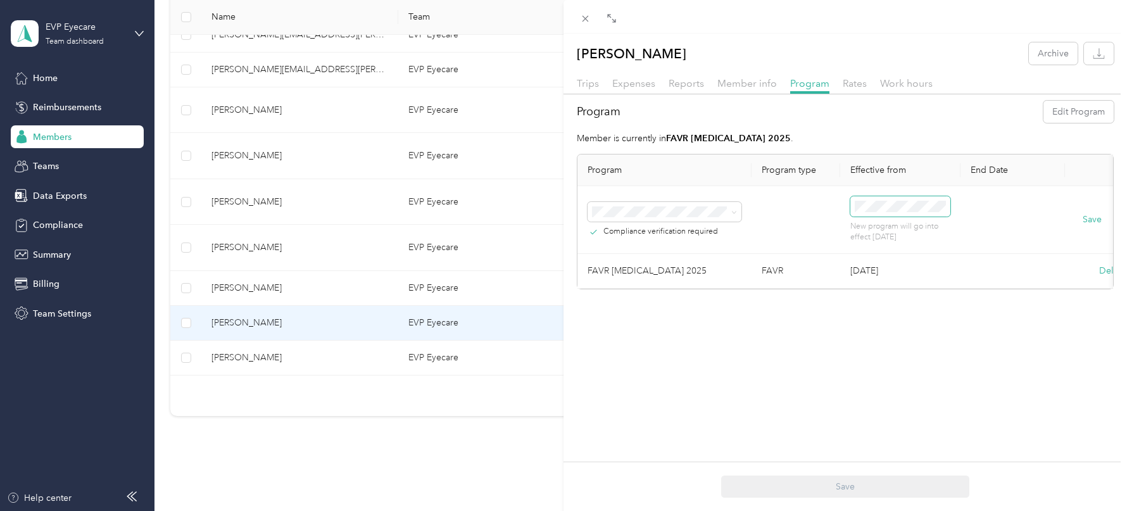
click at [863, 215] on span at bounding box center [900, 206] width 100 height 20
click at [899, 344] on div "6" at bounding box center [897, 341] width 16 height 16
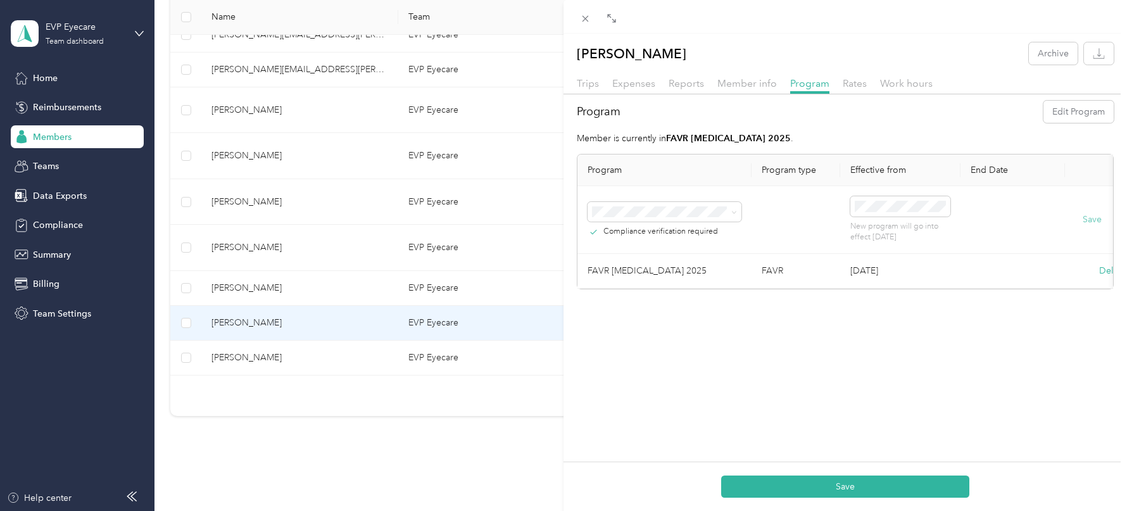
click at [1096, 213] on button "Save" at bounding box center [1092, 220] width 19 height 14
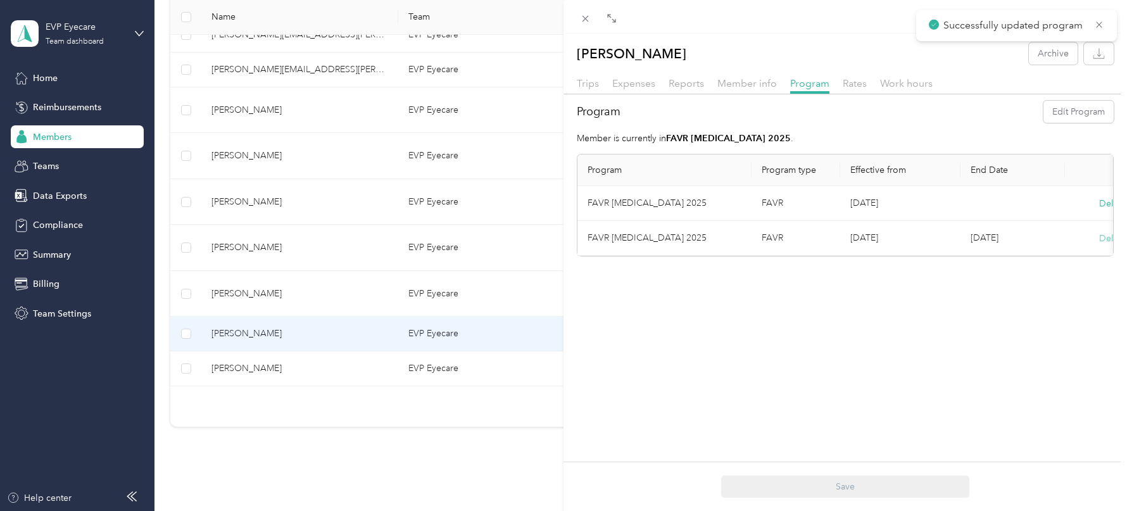
click at [1101, 236] on button "Delete" at bounding box center [1112, 238] width 27 height 13
click at [1052, 242] on button "Yes" at bounding box center [1051, 246] width 25 height 20
click at [587, 15] on icon at bounding box center [585, 18] width 11 height 11
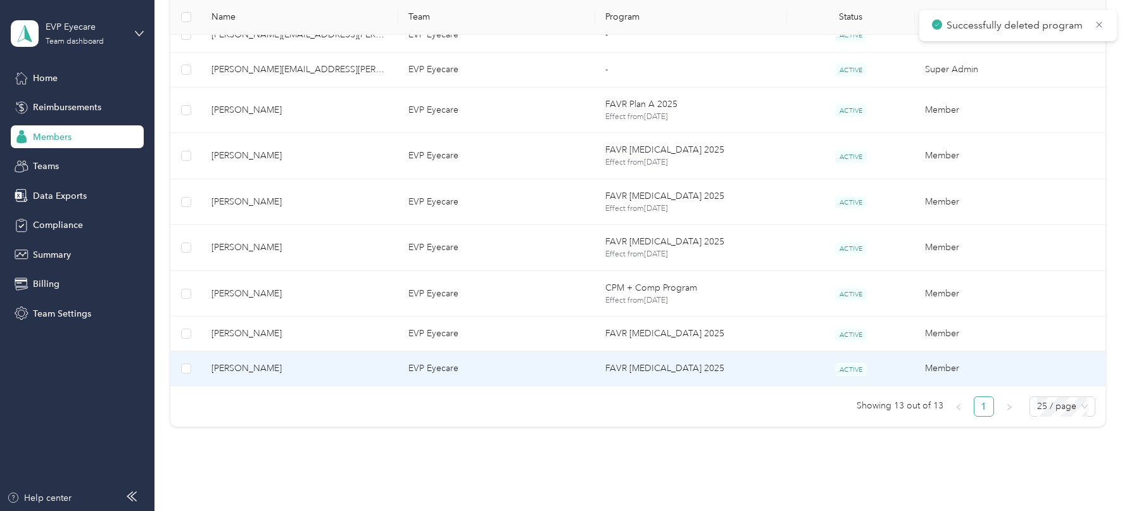
click at [705, 368] on td "FAVR [MEDICAL_DATA] 2025" at bounding box center [691, 368] width 192 height 35
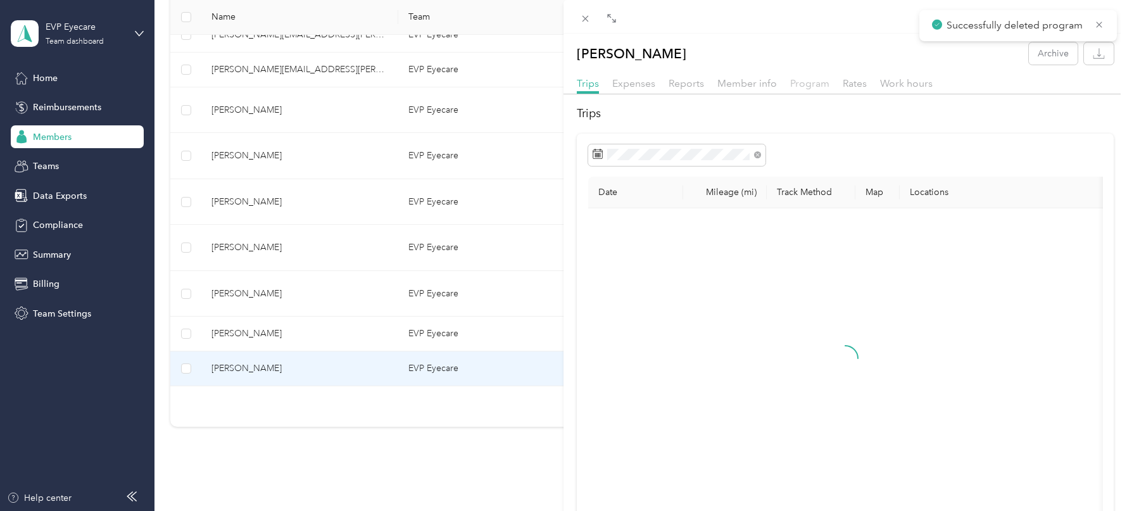
click at [807, 85] on span "Program" at bounding box center [809, 83] width 39 height 12
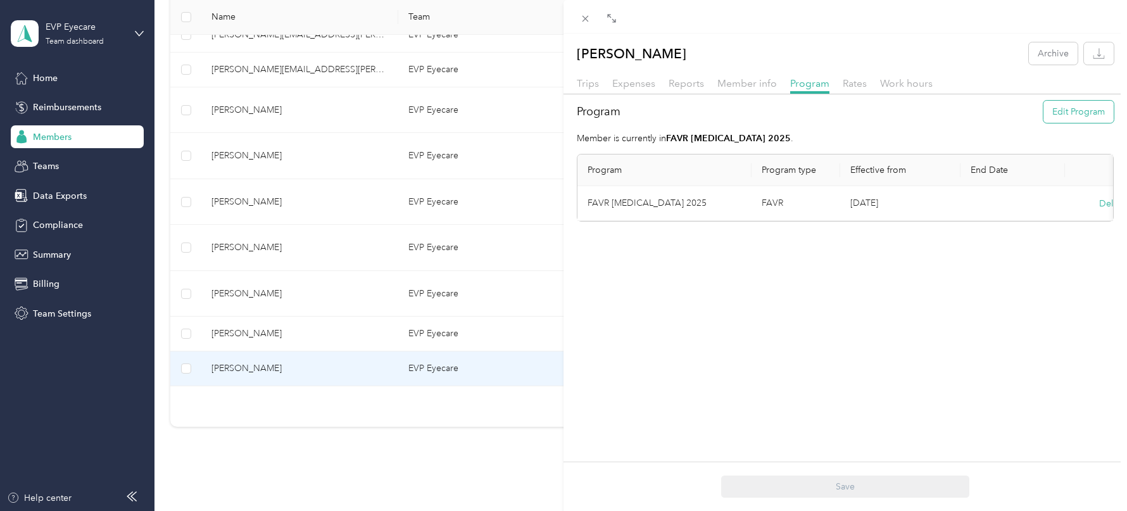
click at [1071, 119] on button "Edit Program" at bounding box center [1079, 112] width 70 height 22
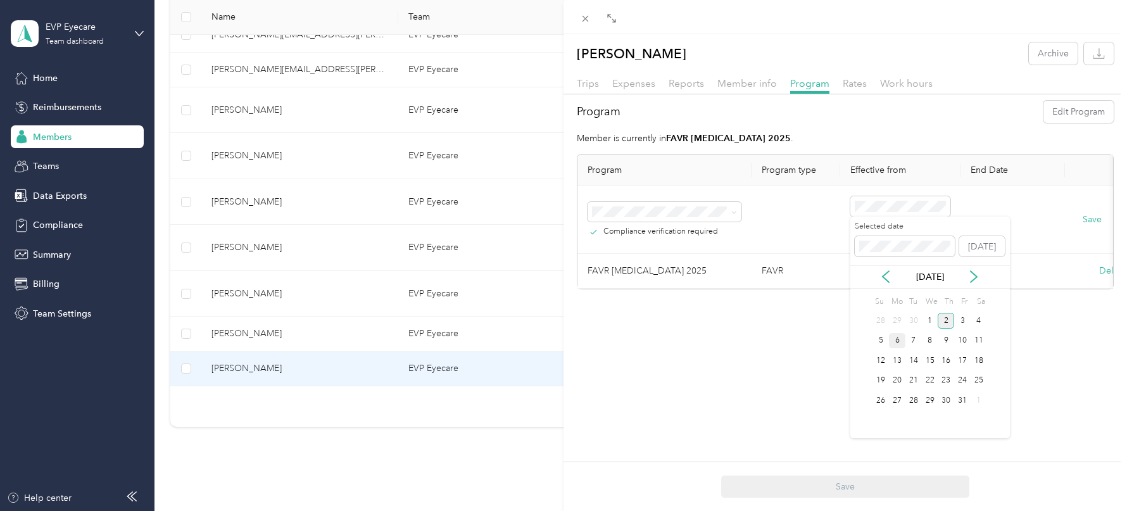
click at [896, 335] on div "6" at bounding box center [897, 341] width 16 height 16
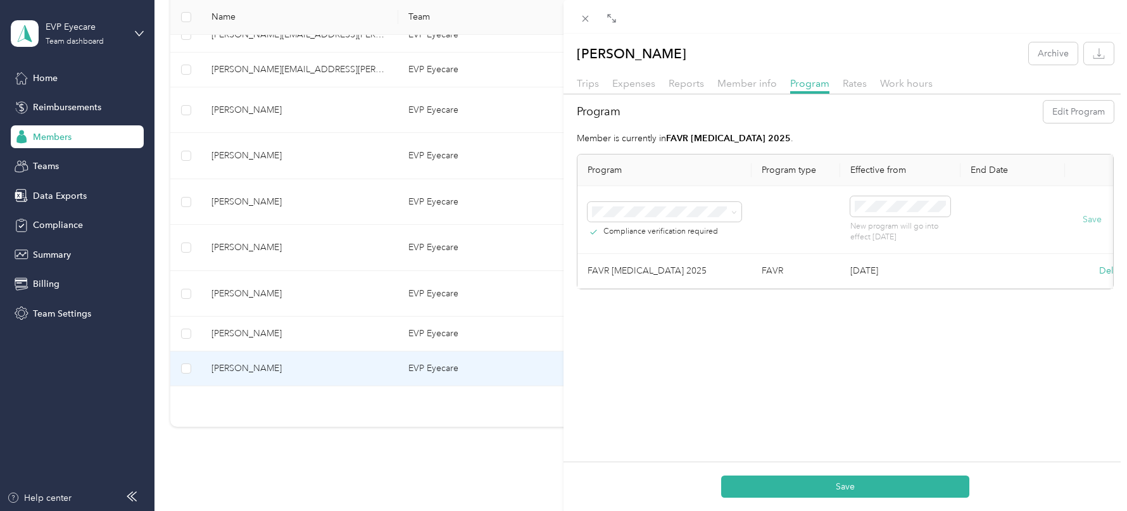
click at [1087, 218] on button "Save" at bounding box center [1092, 220] width 19 height 14
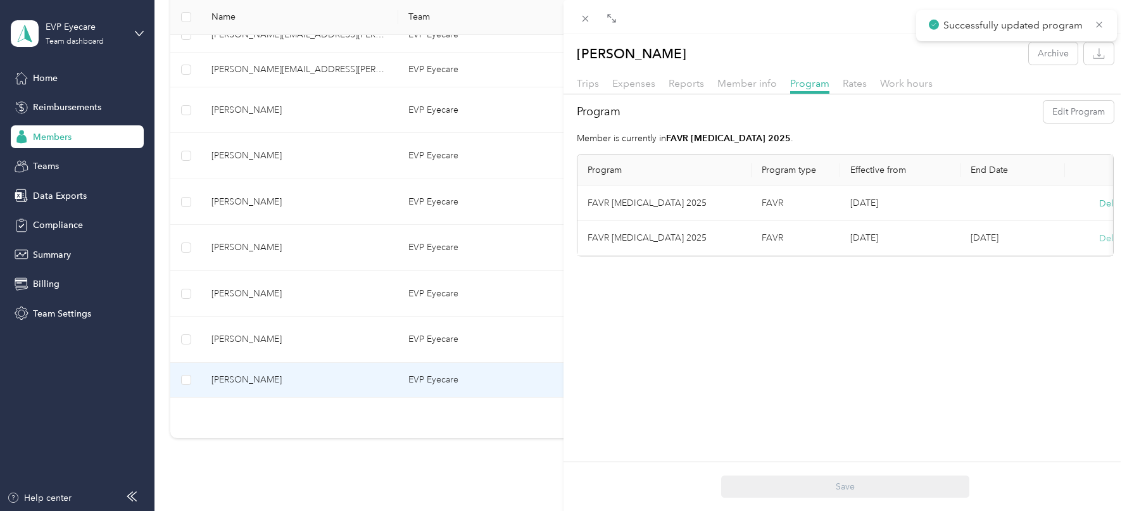
click at [1106, 236] on button "Delete" at bounding box center [1112, 238] width 27 height 13
click at [1060, 247] on button "Yes" at bounding box center [1051, 246] width 25 height 20
click at [584, 16] on icon at bounding box center [585, 18] width 11 height 11
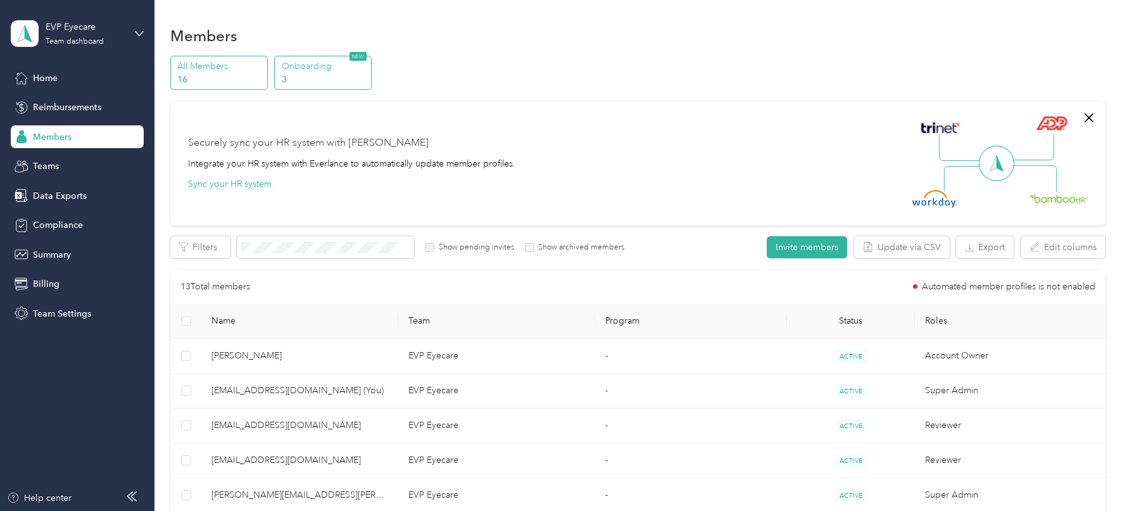
click at [355, 64] on p "Onboarding" at bounding box center [325, 66] width 86 height 13
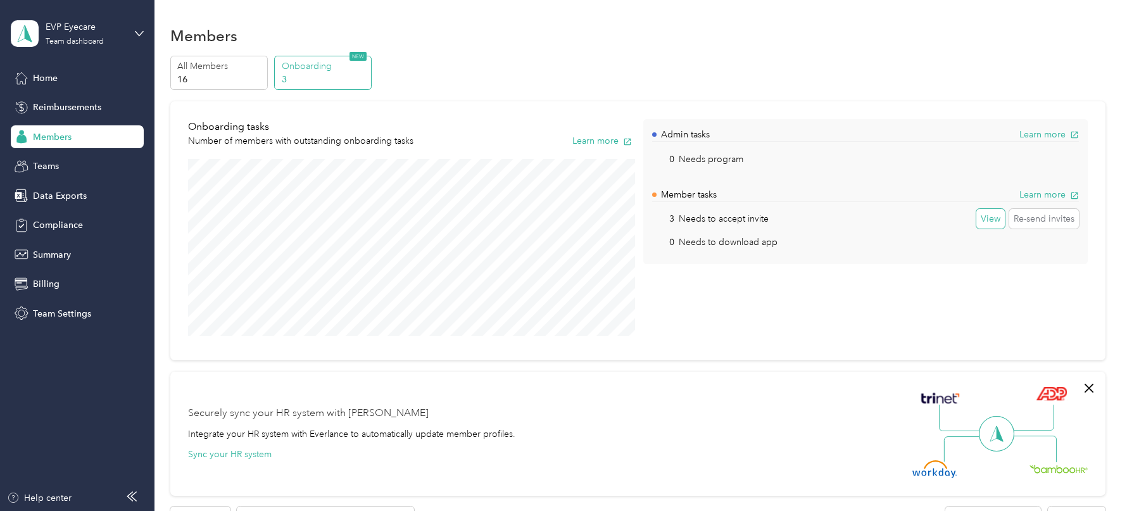
click at [987, 217] on button "View" at bounding box center [990, 219] width 28 height 20
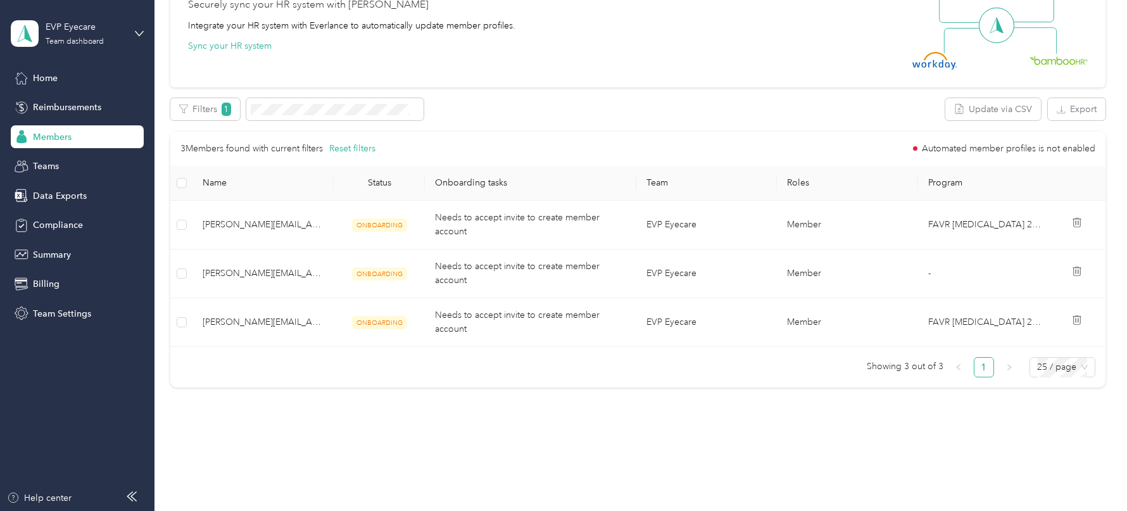
scroll to position [412, 0]
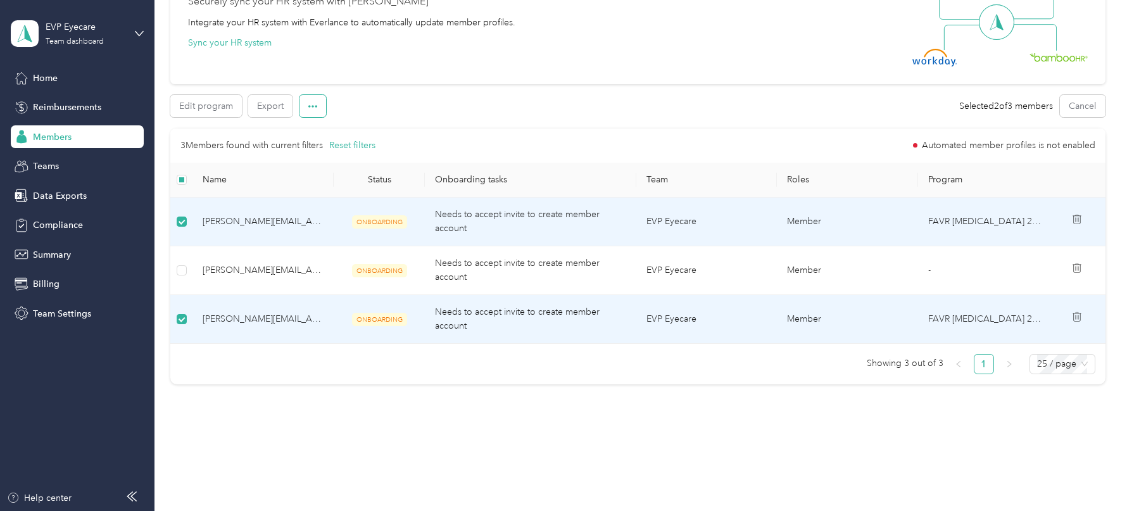
click at [321, 105] on button "button" at bounding box center [313, 106] width 27 height 22
click at [370, 151] on div "Delete invite" at bounding box center [347, 151] width 79 height 13
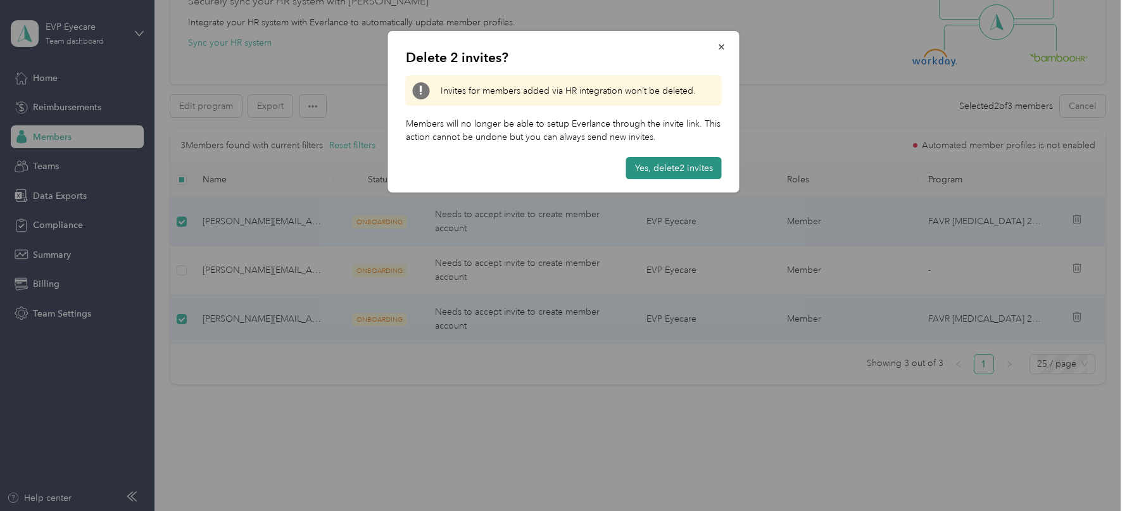
click at [652, 172] on button "Yes, delete 2 invites" at bounding box center [674, 168] width 96 height 22
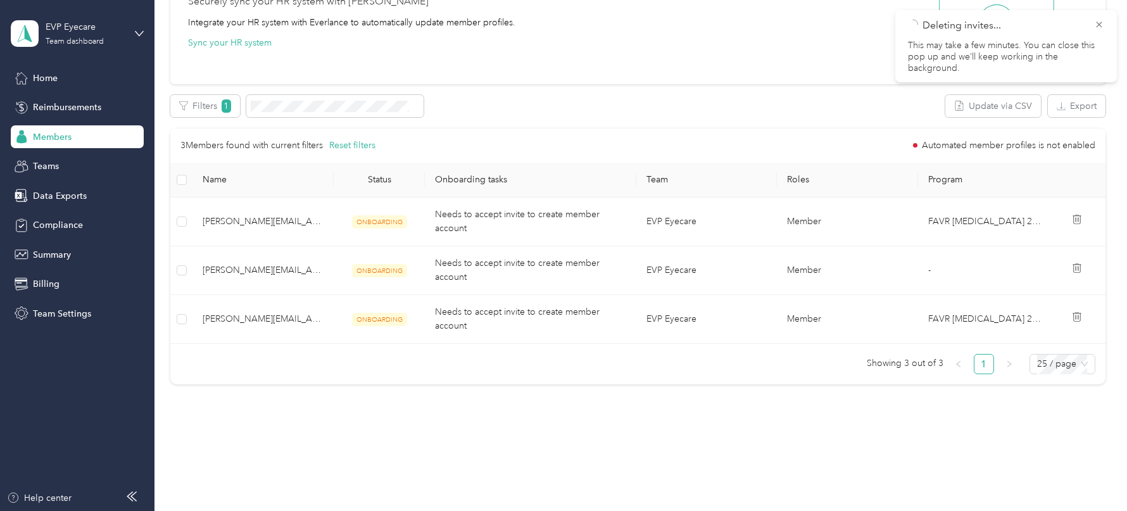
scroll to position [0, 0]
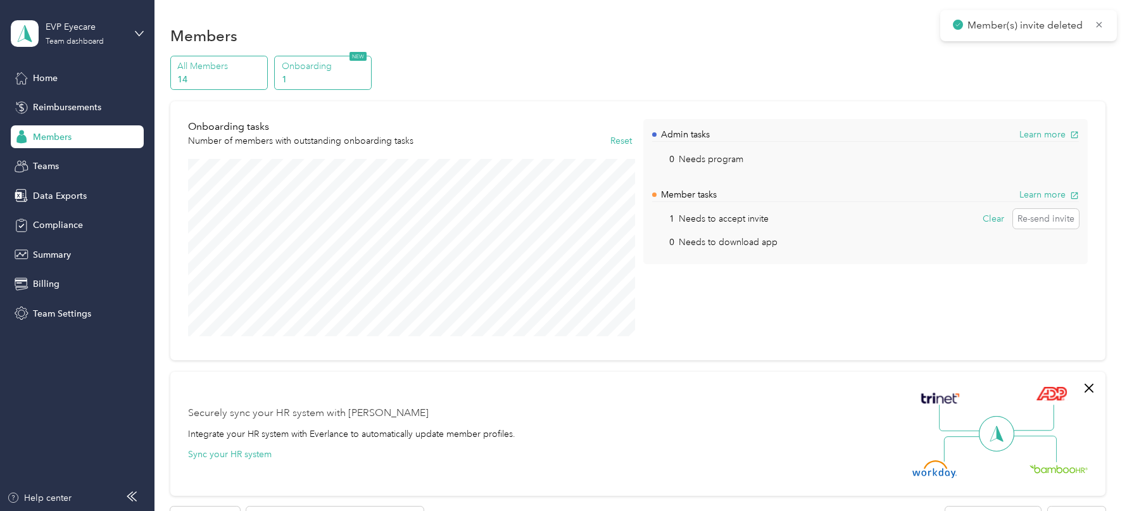
click at [217, 73] on p "14" at bounding box center [220, 79] width 86 height 13
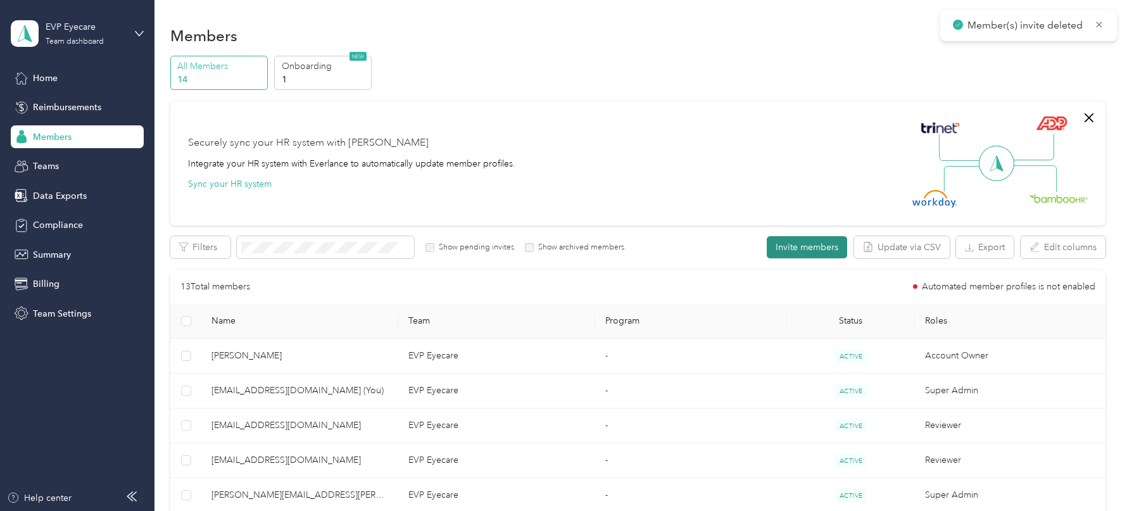
click at [787, 250] on button "Invite members" at bounding box center [807, 247] width 80 height 22
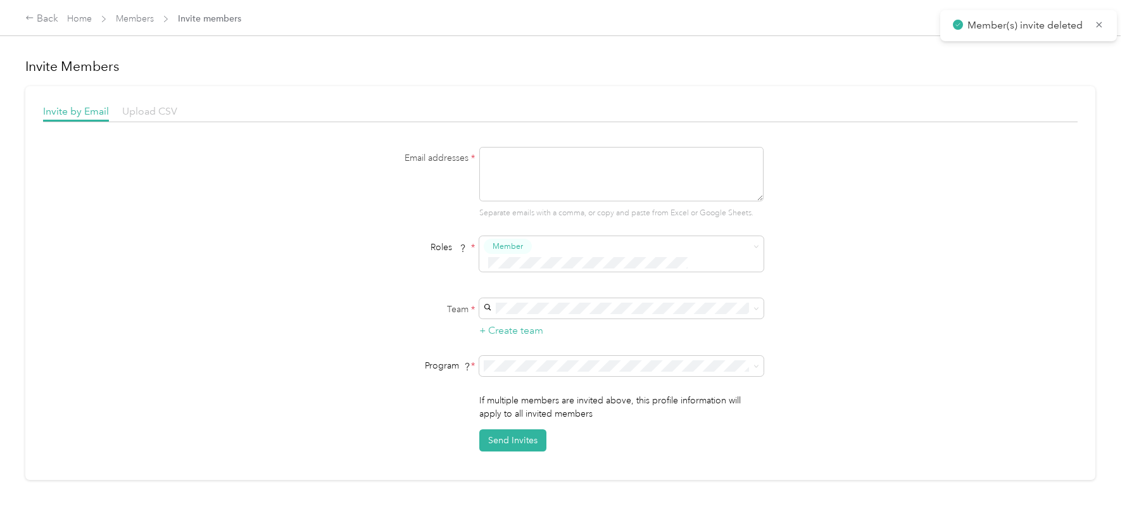
click at [163, 110] on span "Upload CSV" at bounding box center [149, 111] width 55 height 12
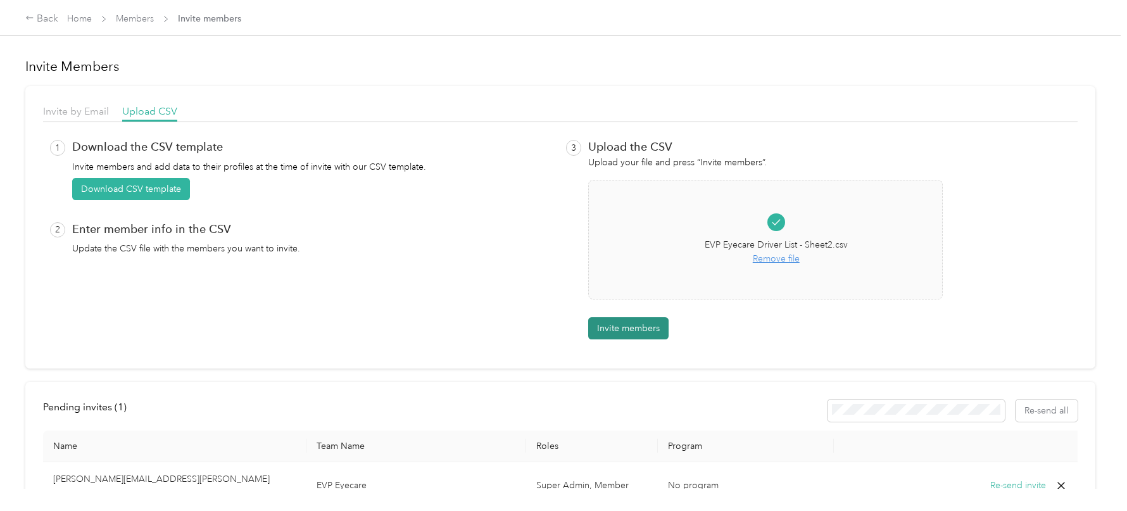
click at [641, 331] on button "Invite members" at bounding box center [628, 328] width 80 height 22
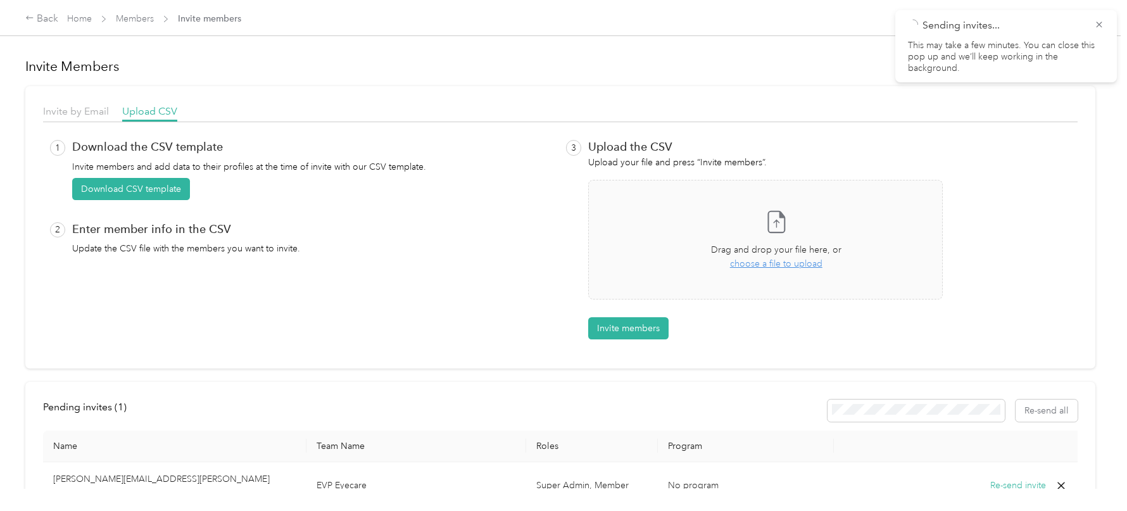
scroll to position [104, 0]
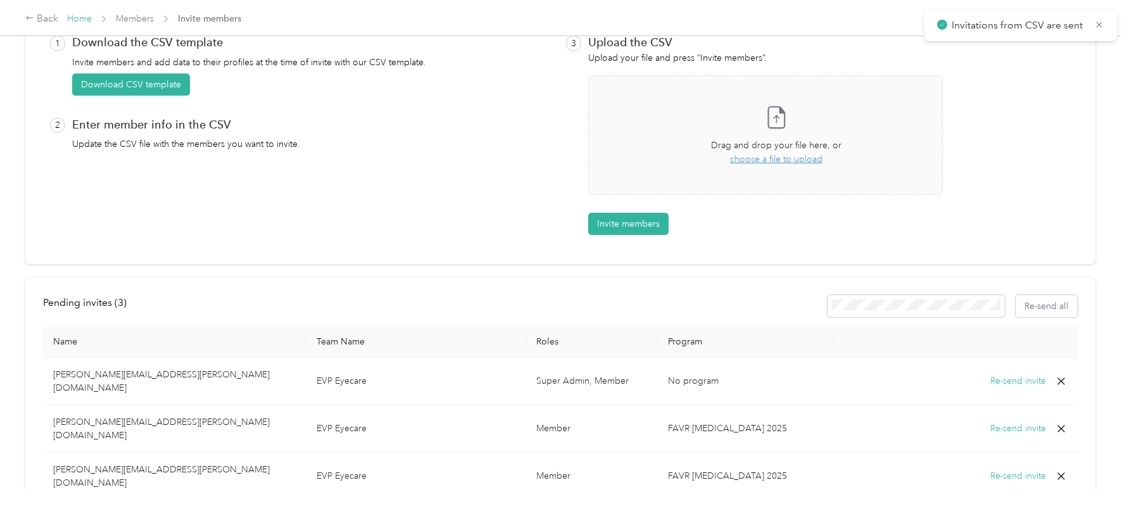
click at [74, 20] on link "Home" at bounding box center [79, 18] width 25 height 11
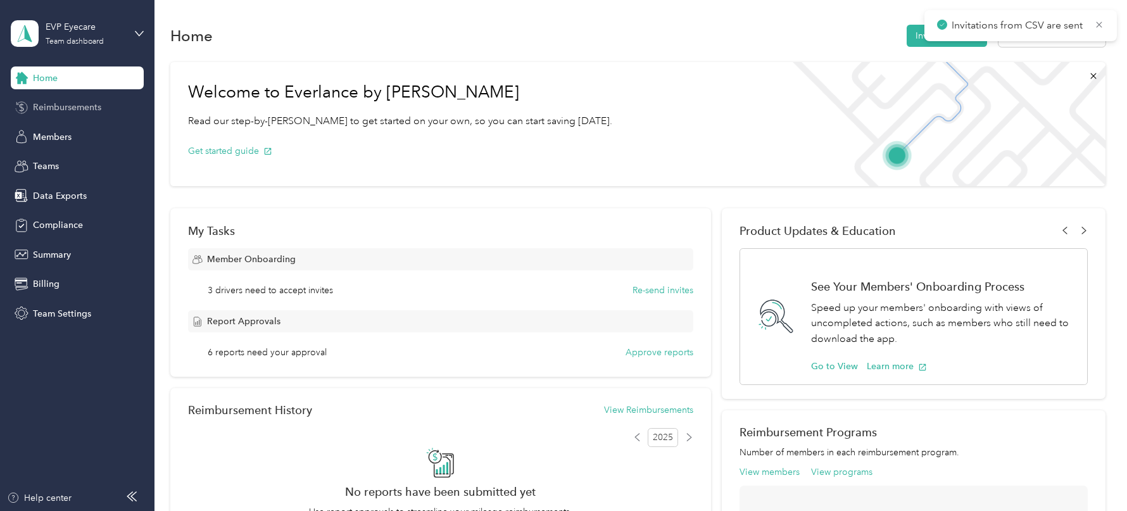
click at [63, 117] on div "Reimbursements" at bounding box center [77, 107] width 133 height 23
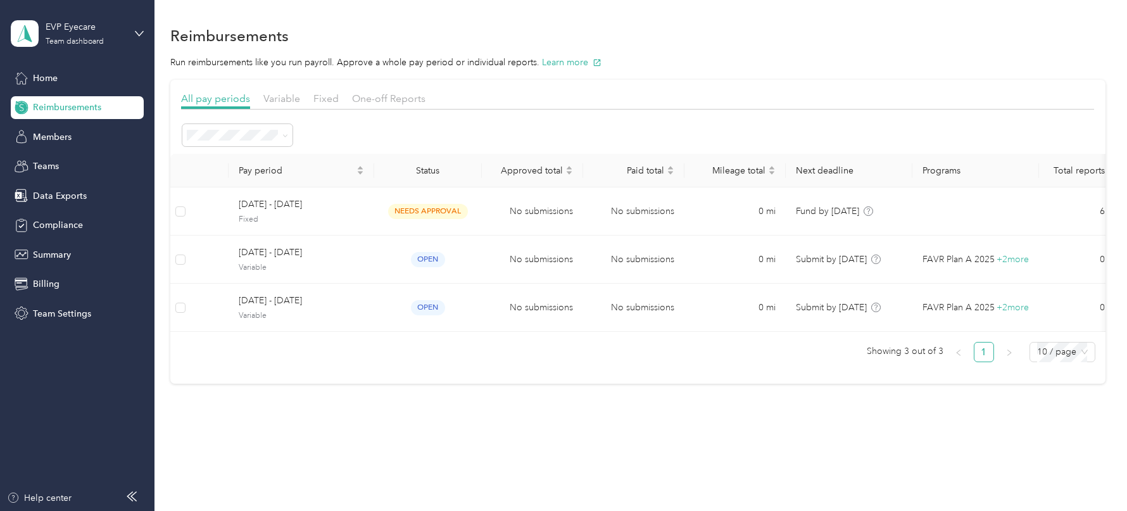
click at [131, 20] on div "EVP Eyecare Team dashboard" at bounding box center [77, 33] width 133 height 44
click at [88, 158] on div "Log out" at bounding box center [144, 162] width 249 height 22
